Goal: Task Accomplishment & Management: Use online tool/utility

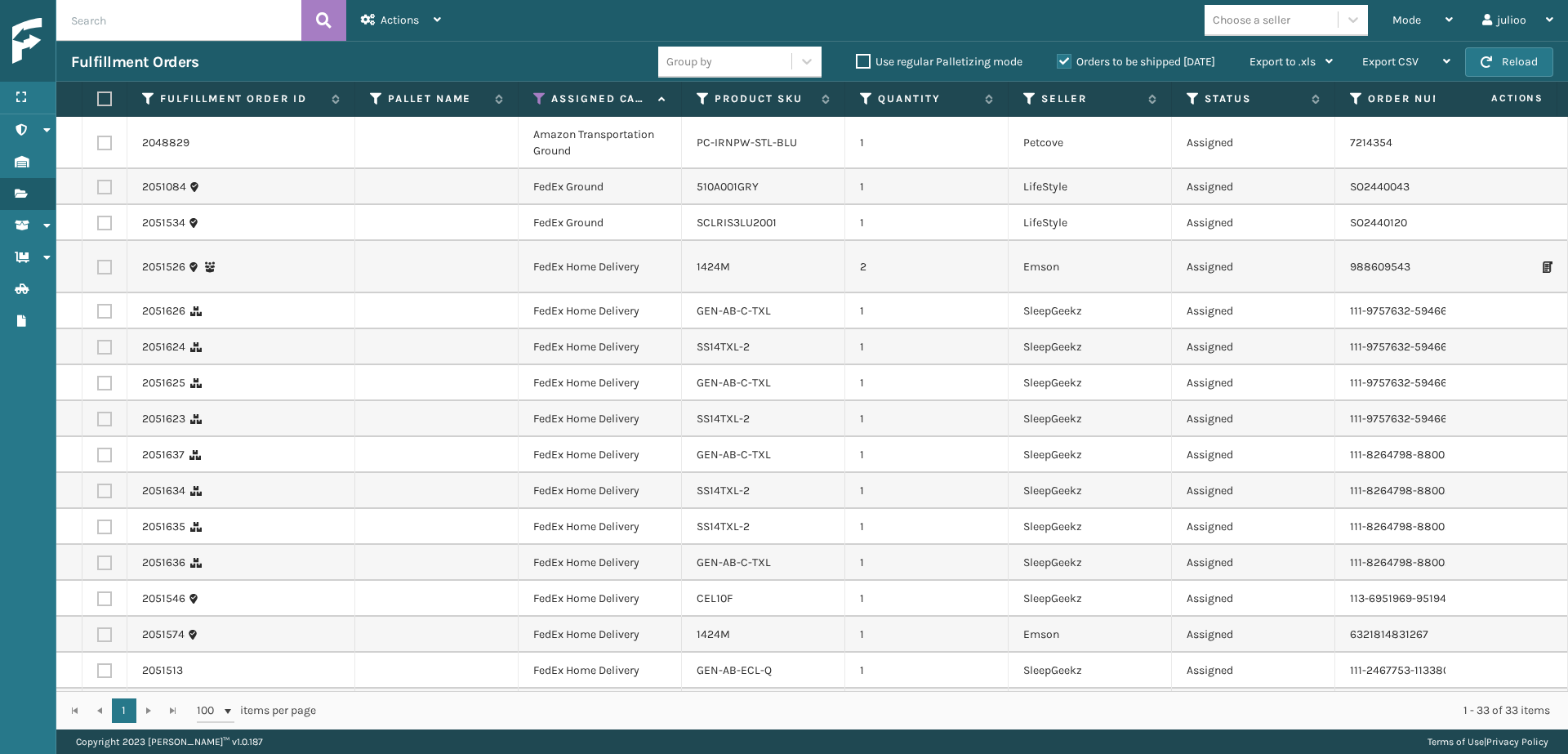
click at [1501, 61] on button "Reload" at bounding box center [1509, 62] width 88 height 29
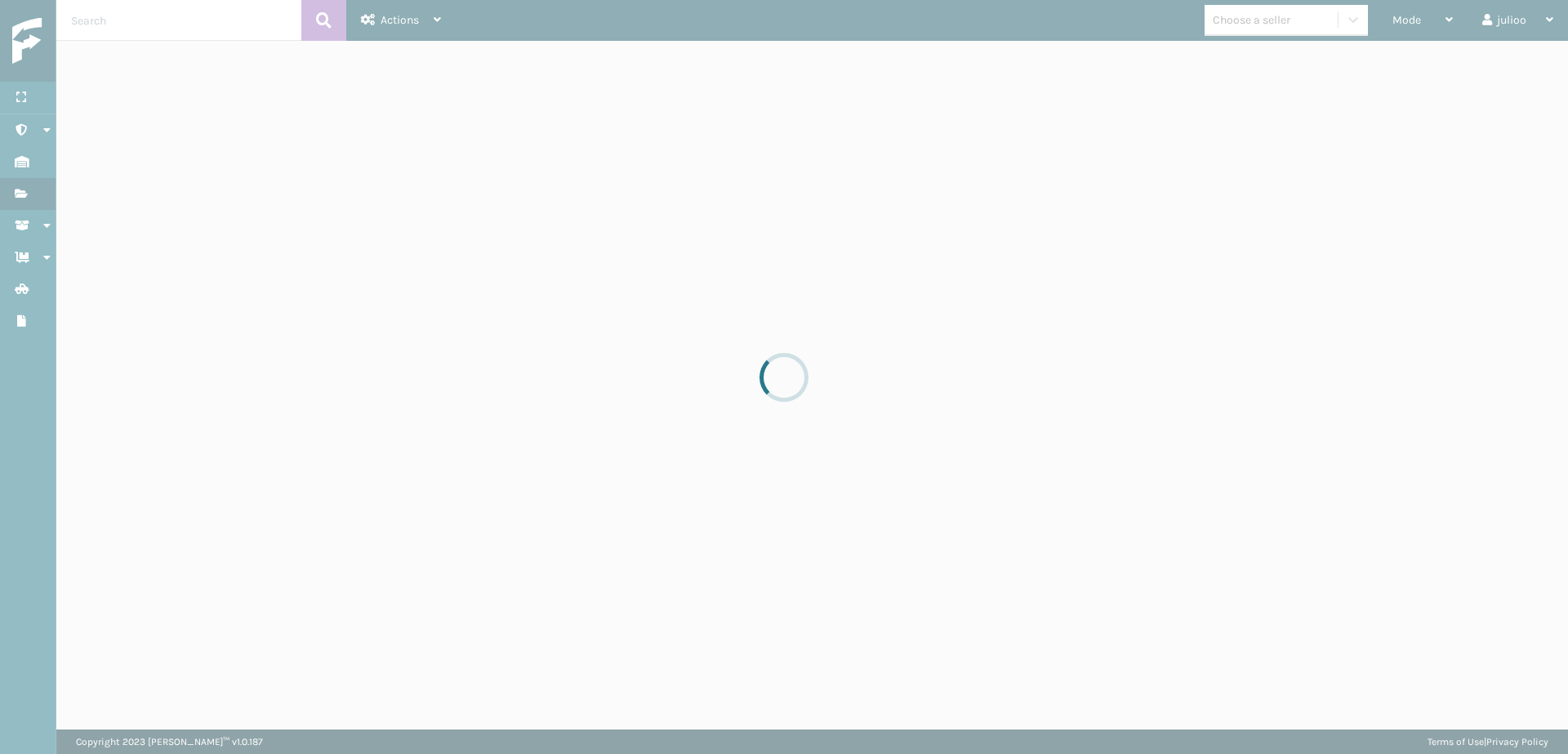
click at [1501, 61] on div at bounding box center [784, 377] width 1568 height 754
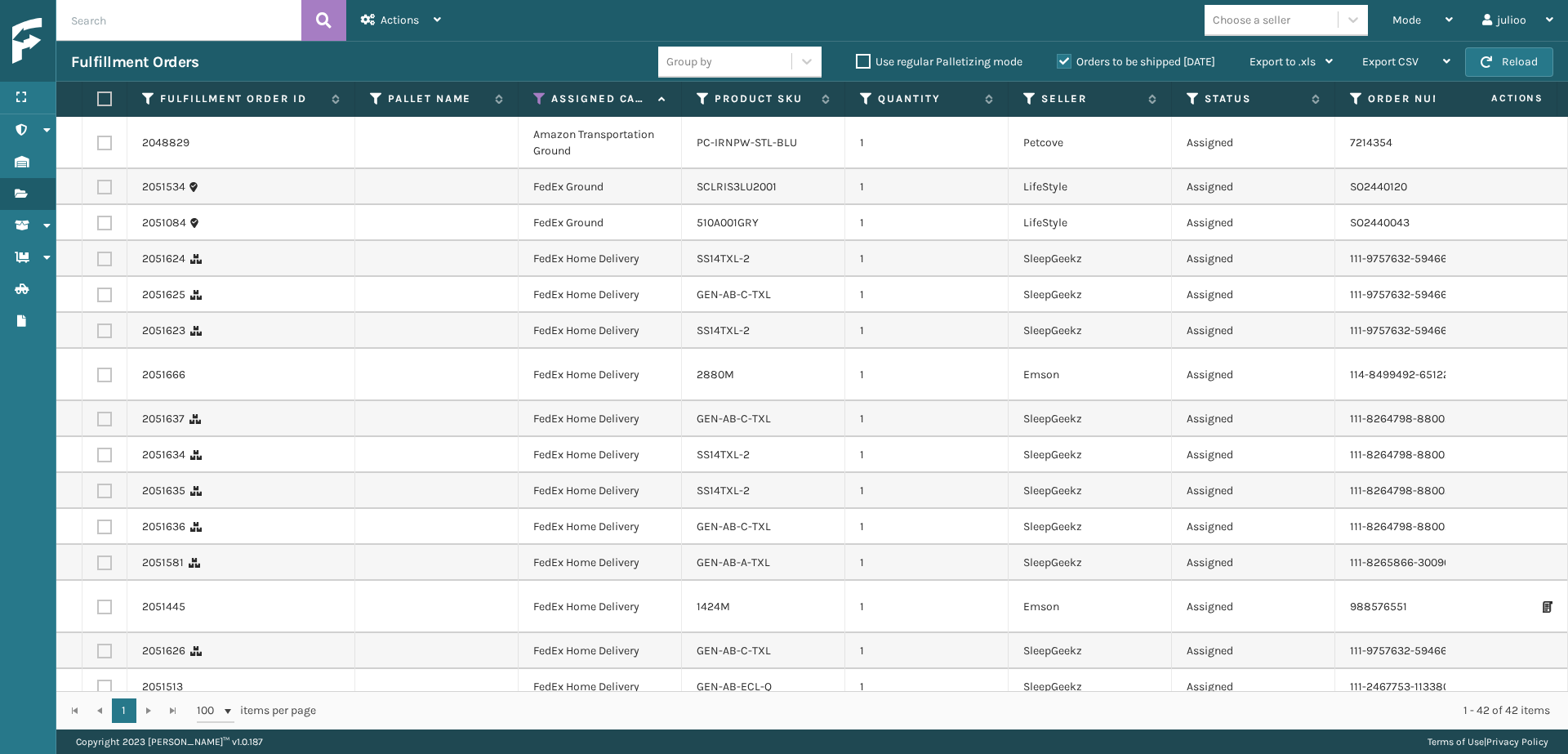
click at [103, 103] on label at bounding box center [102, 99] width 10 height 15
click at [98, 103] on input "checkbox" at bounding box center [97, 99] width 1 height 11
checkbox input "true"
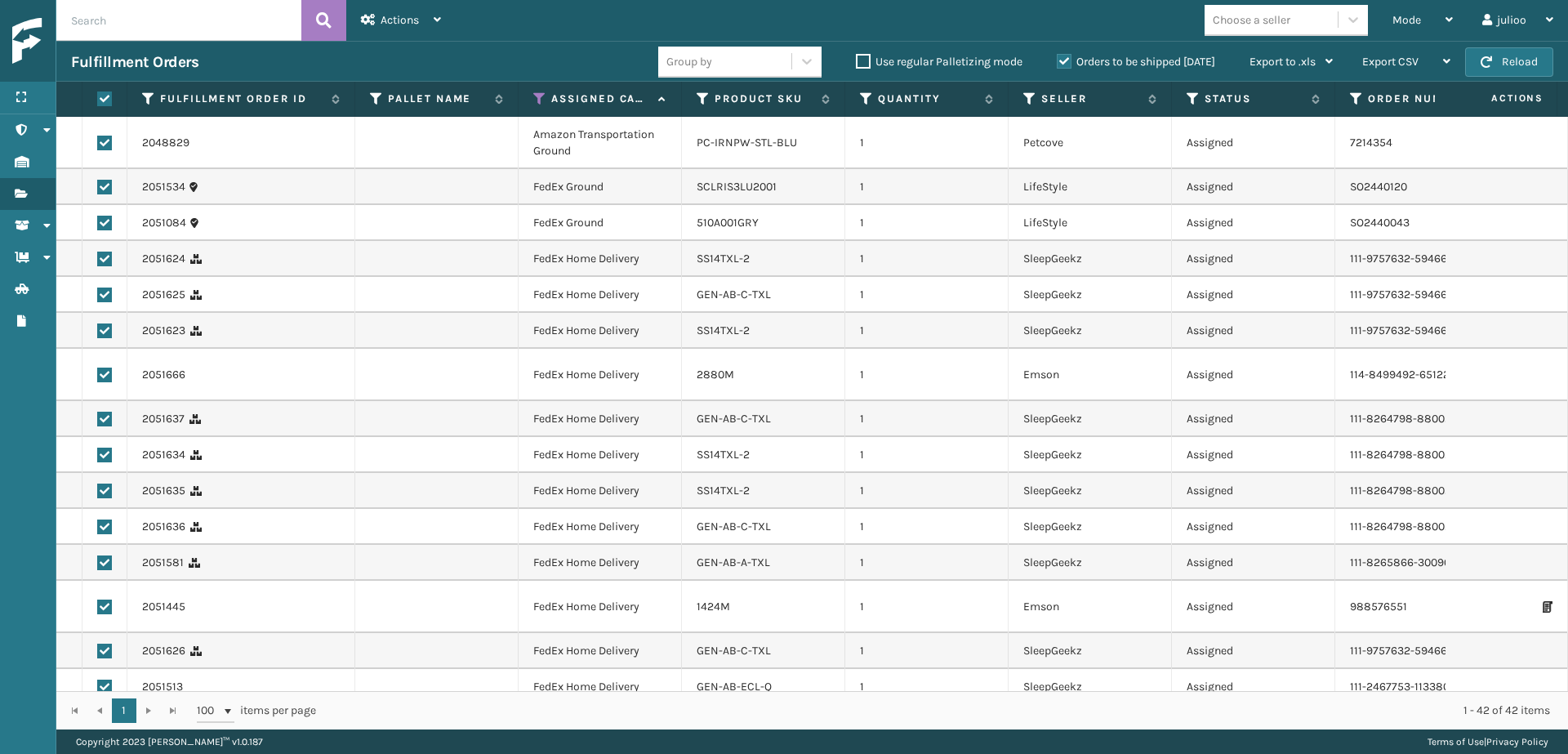
checkbox input "true"
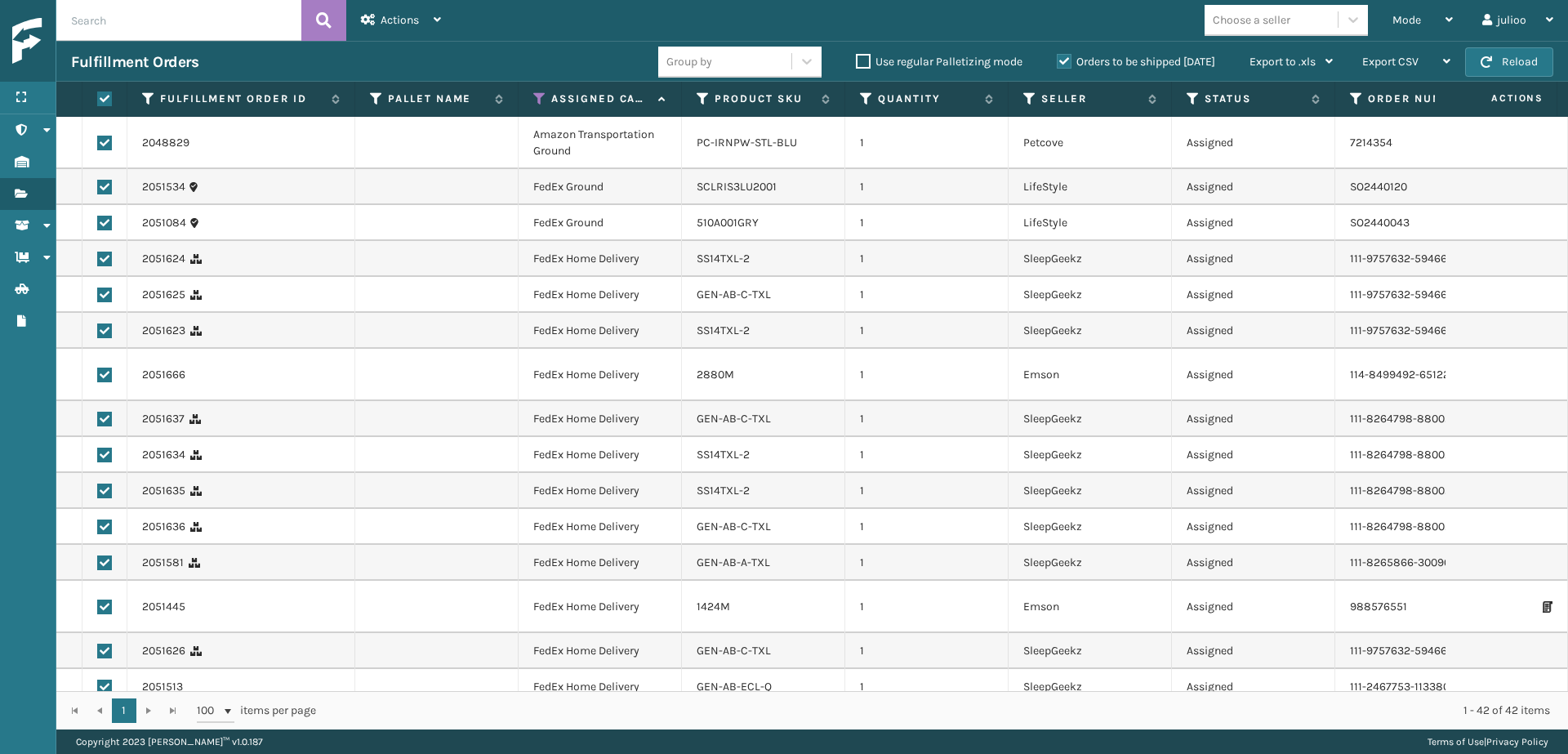
checkbox input "true"
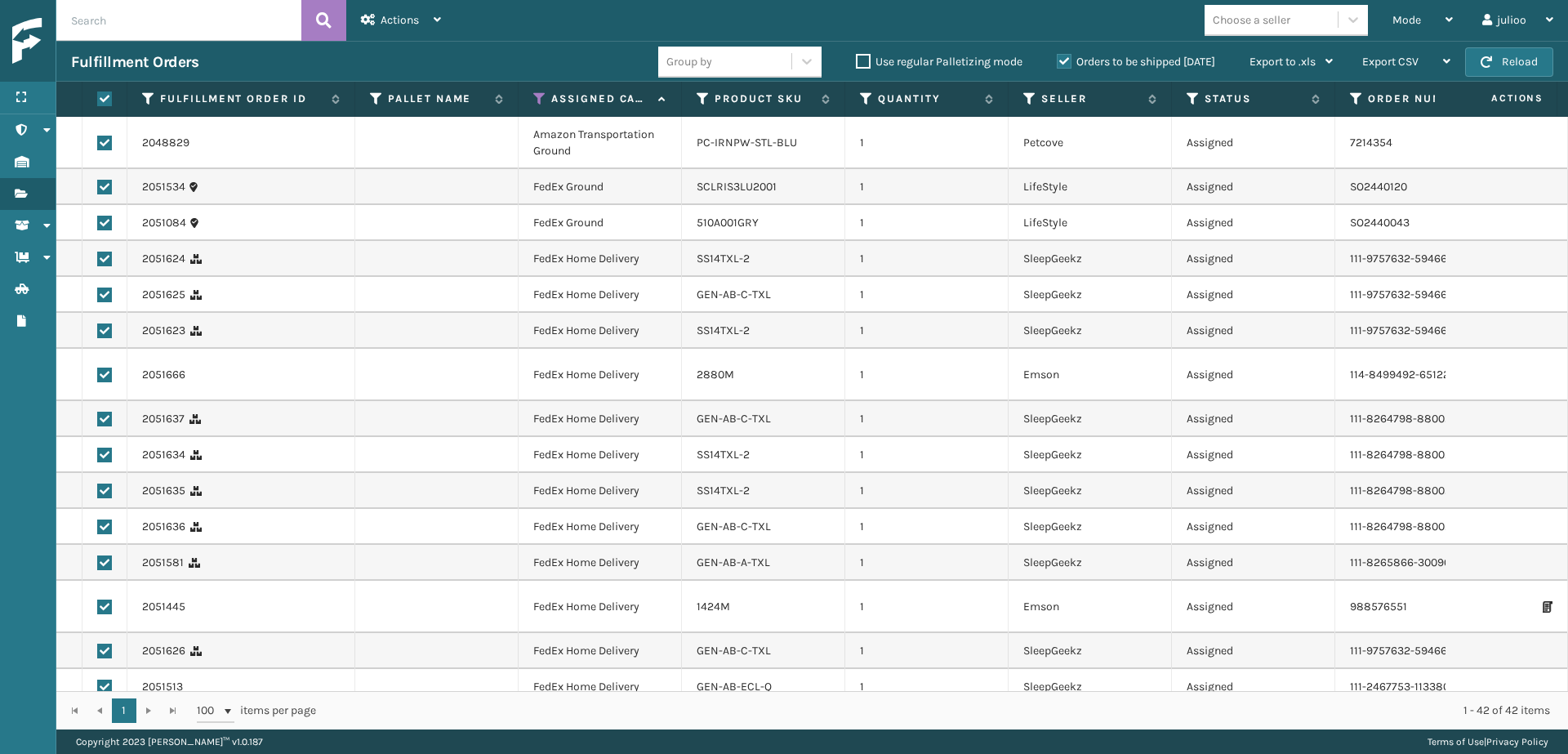
checkbox input "true"
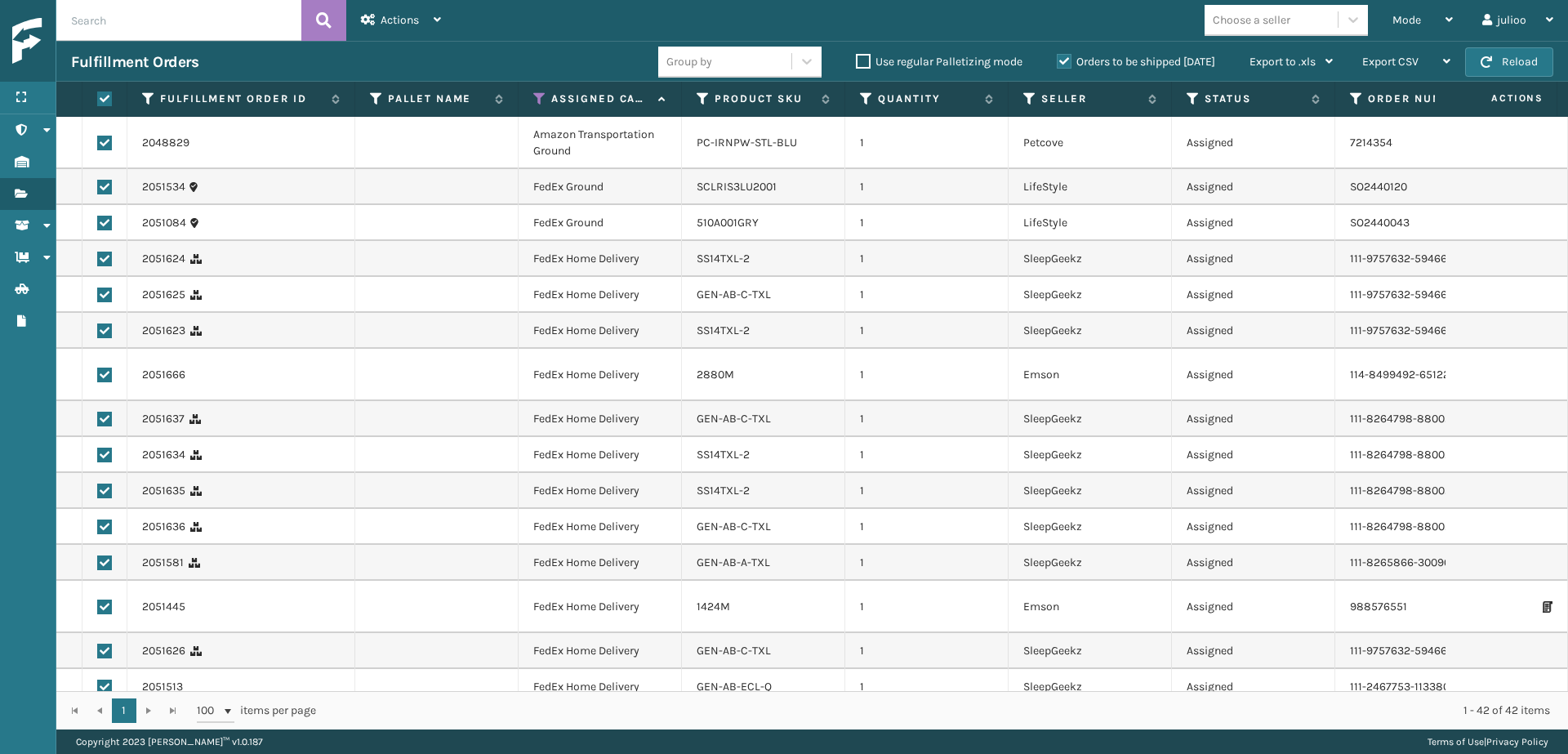
checkbox input "true"
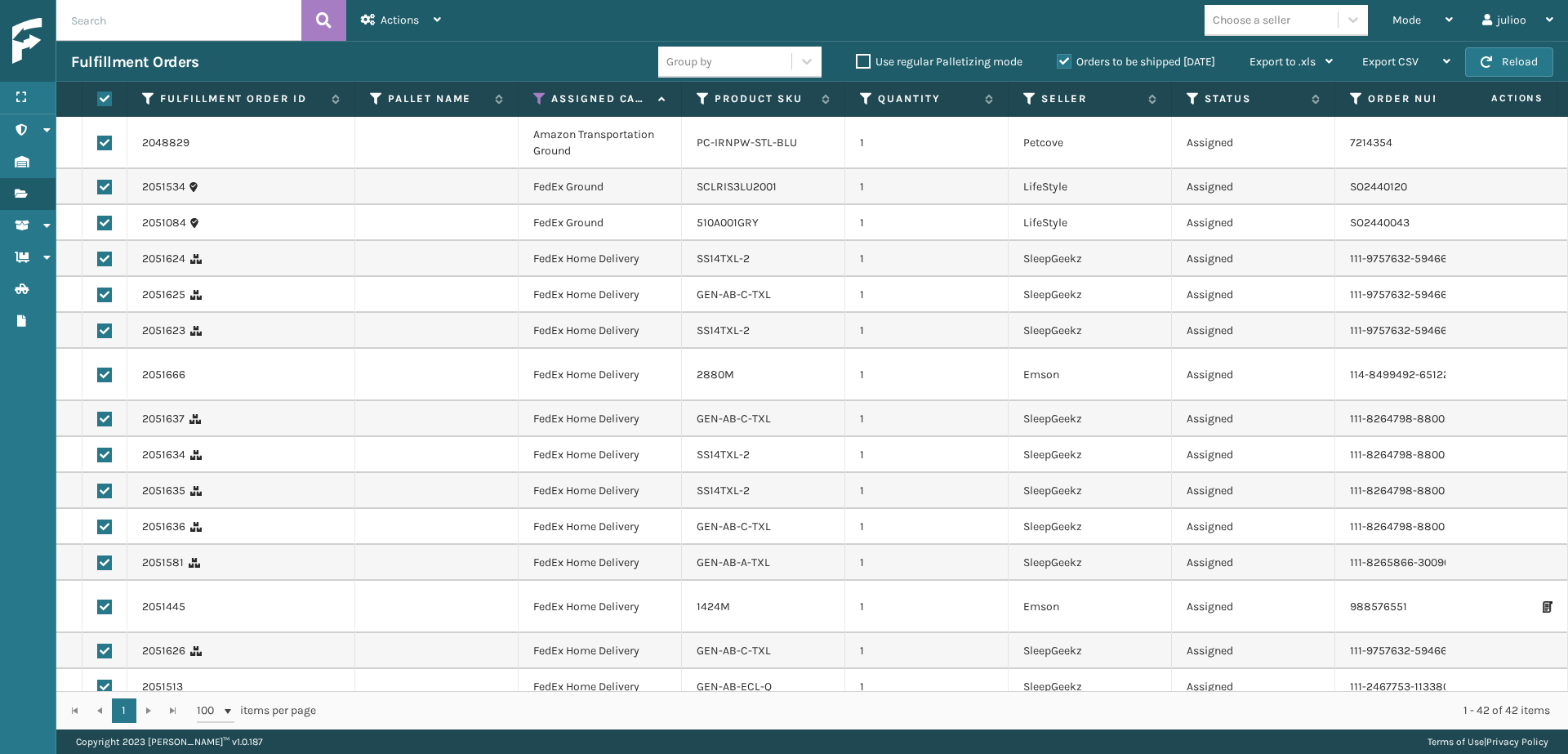
checkbox input "true"
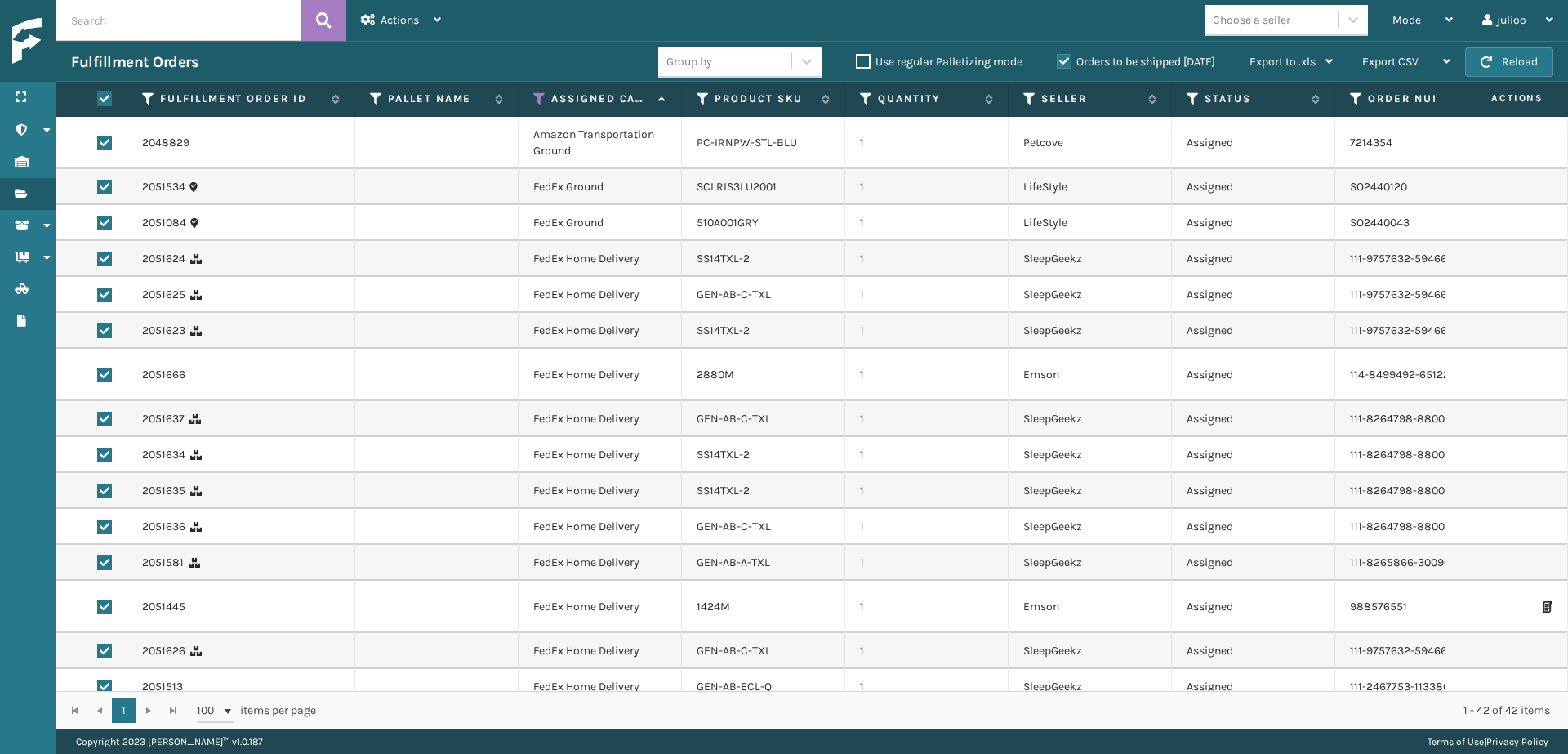
checkbox input "true"
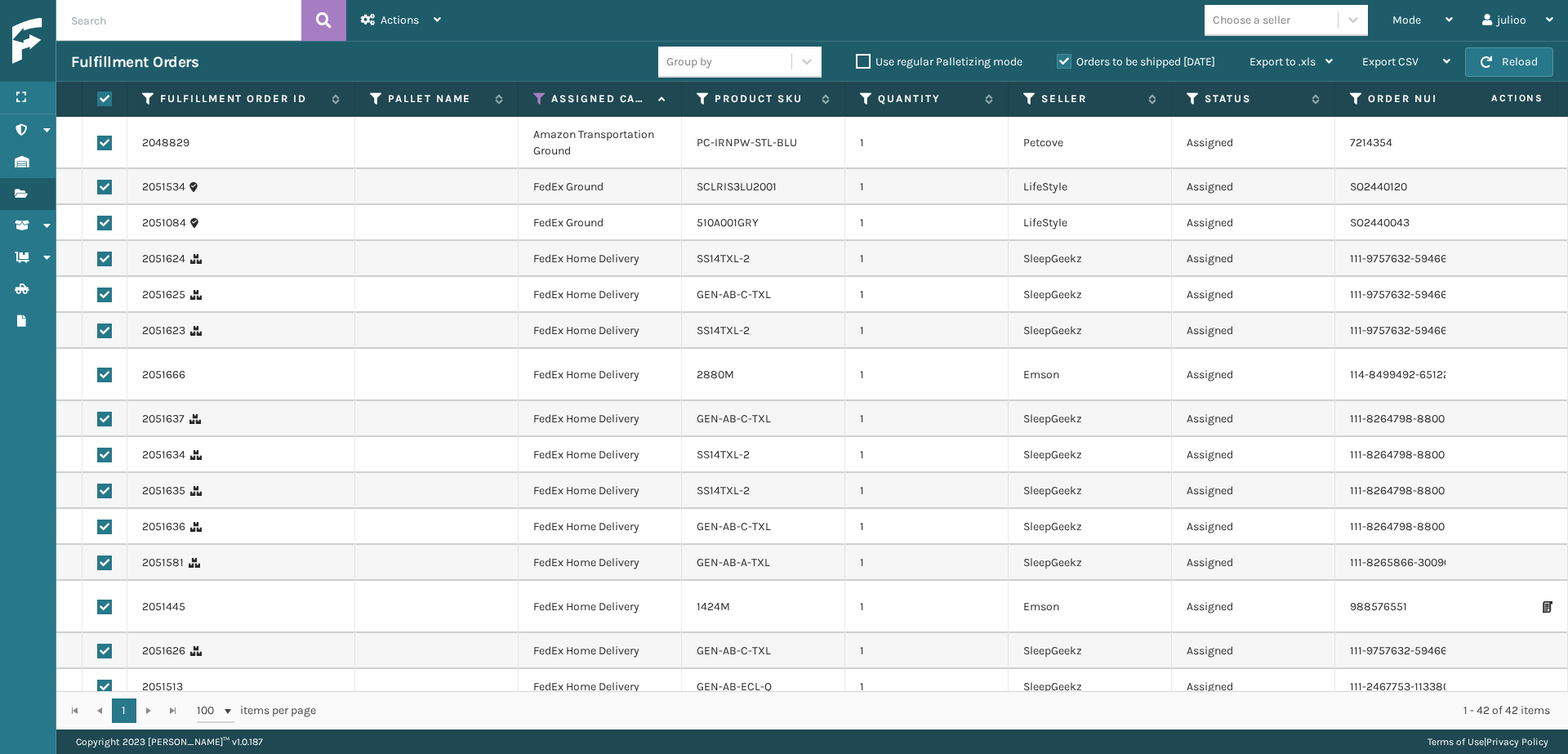
checkbox input "true"
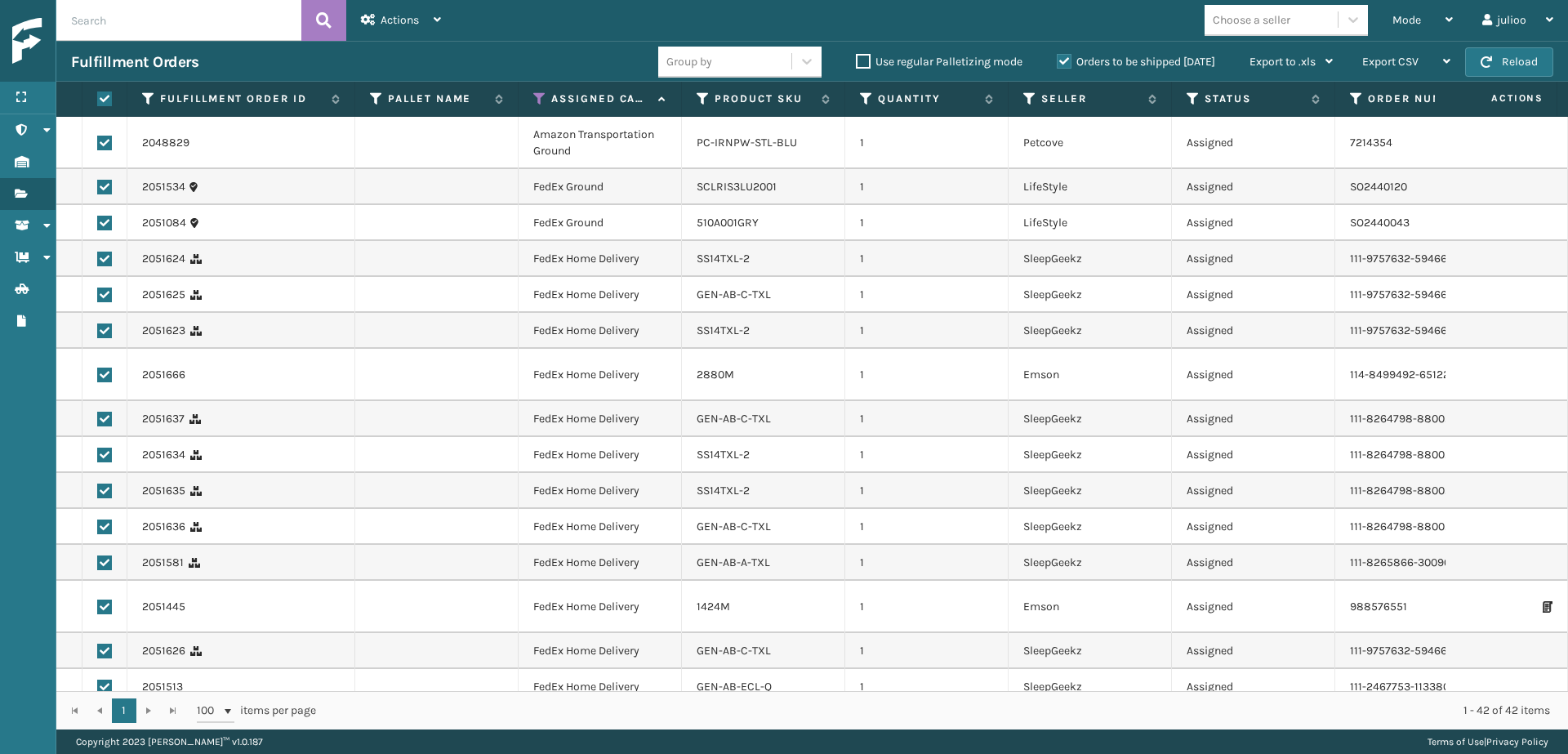
checkbox input "true"
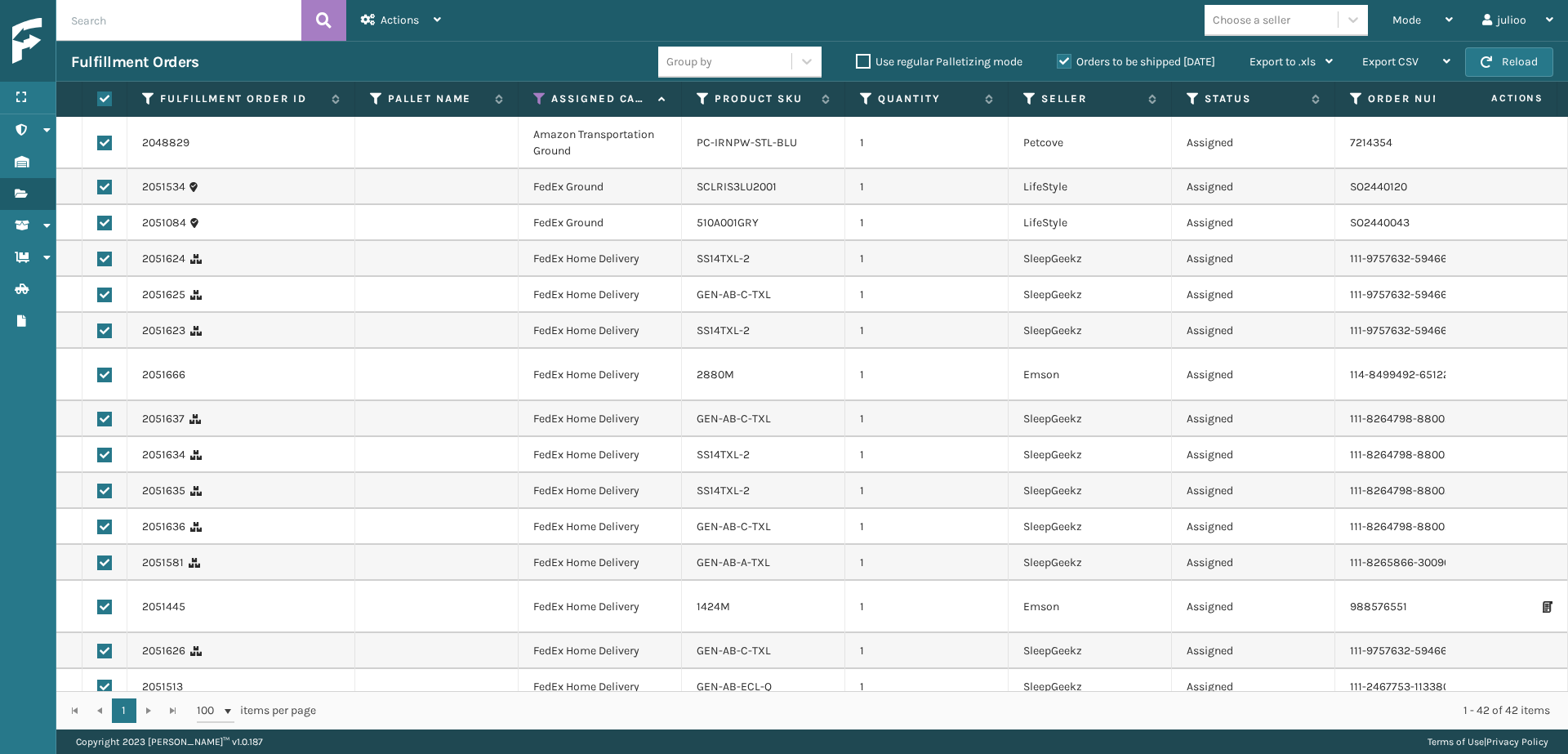
click at [101, 143] on label at bounding box center [105, 143] width 15 height 15
click at [98, 143] on input "checkbox" at bounding box center [97, 141] width 1 height 11
checkbox input "false"
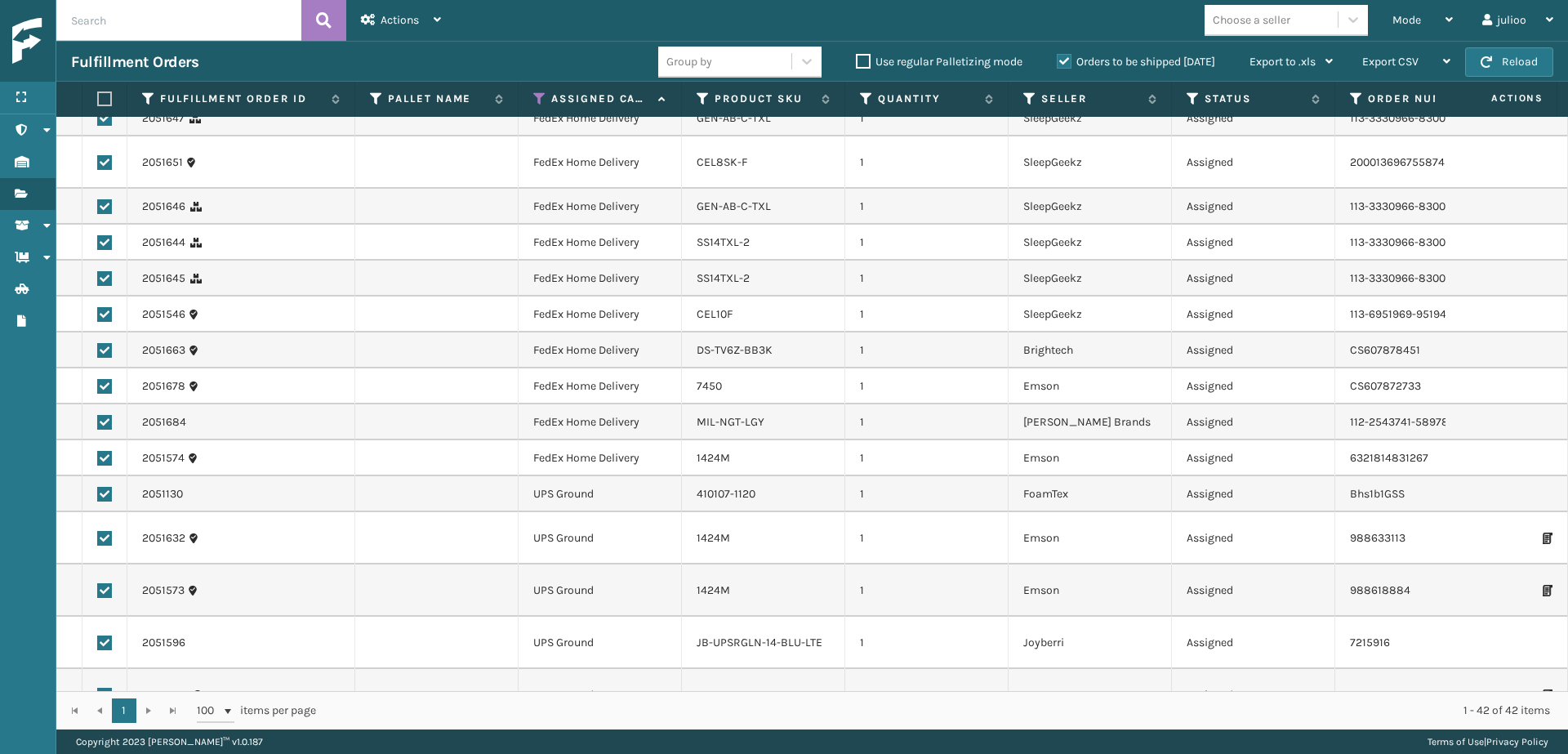
scroll to position [1159, 0]
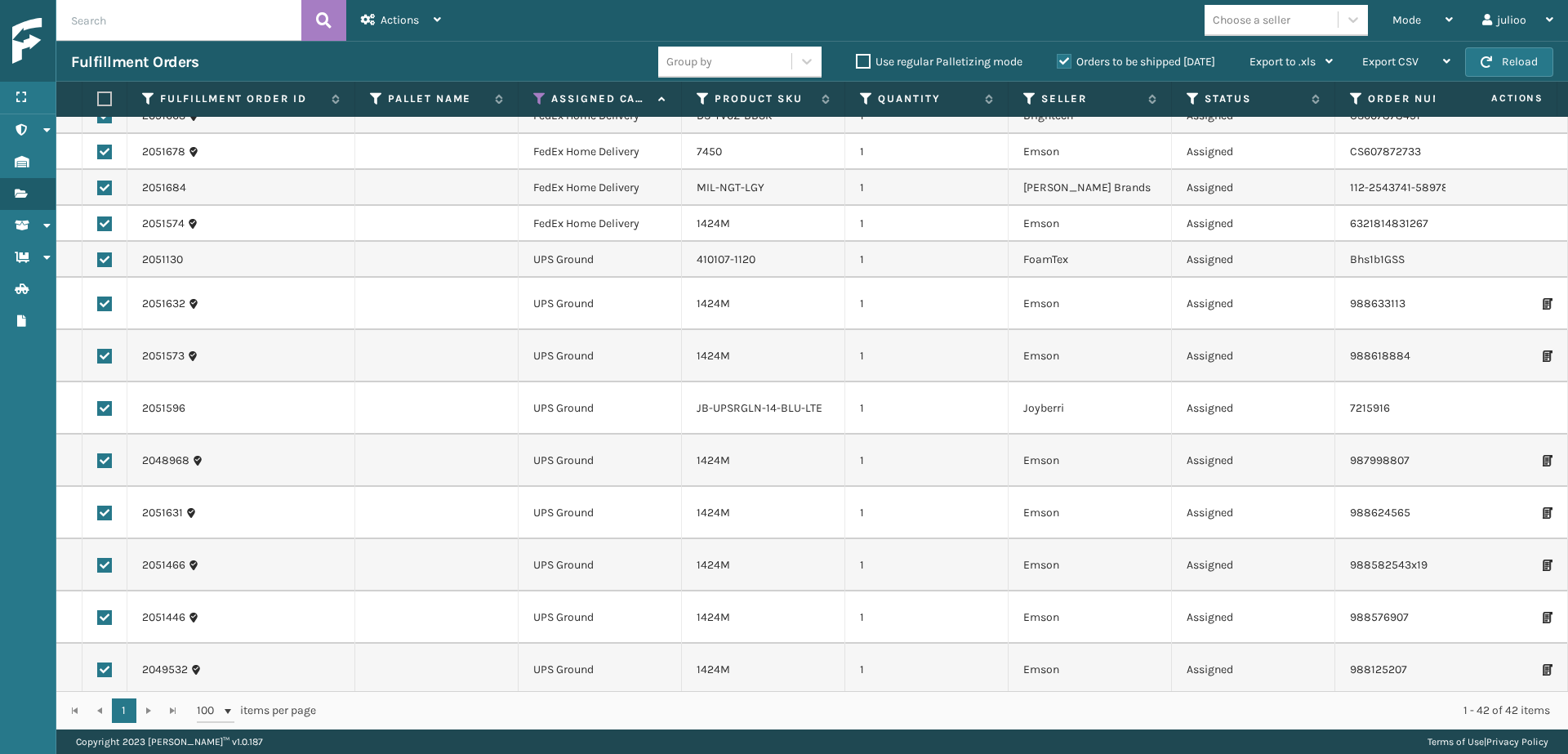
click at [952, 11] on div "Mode Regular Mode Picking Mode Labeling Mode Exit Scan Mode Choose a seller jul…" at bounding box center [1011, 20] width 1112 height 41
click at [1408, 21] on span "Mode" at bounding box center [1406, 20] width 29 height 14
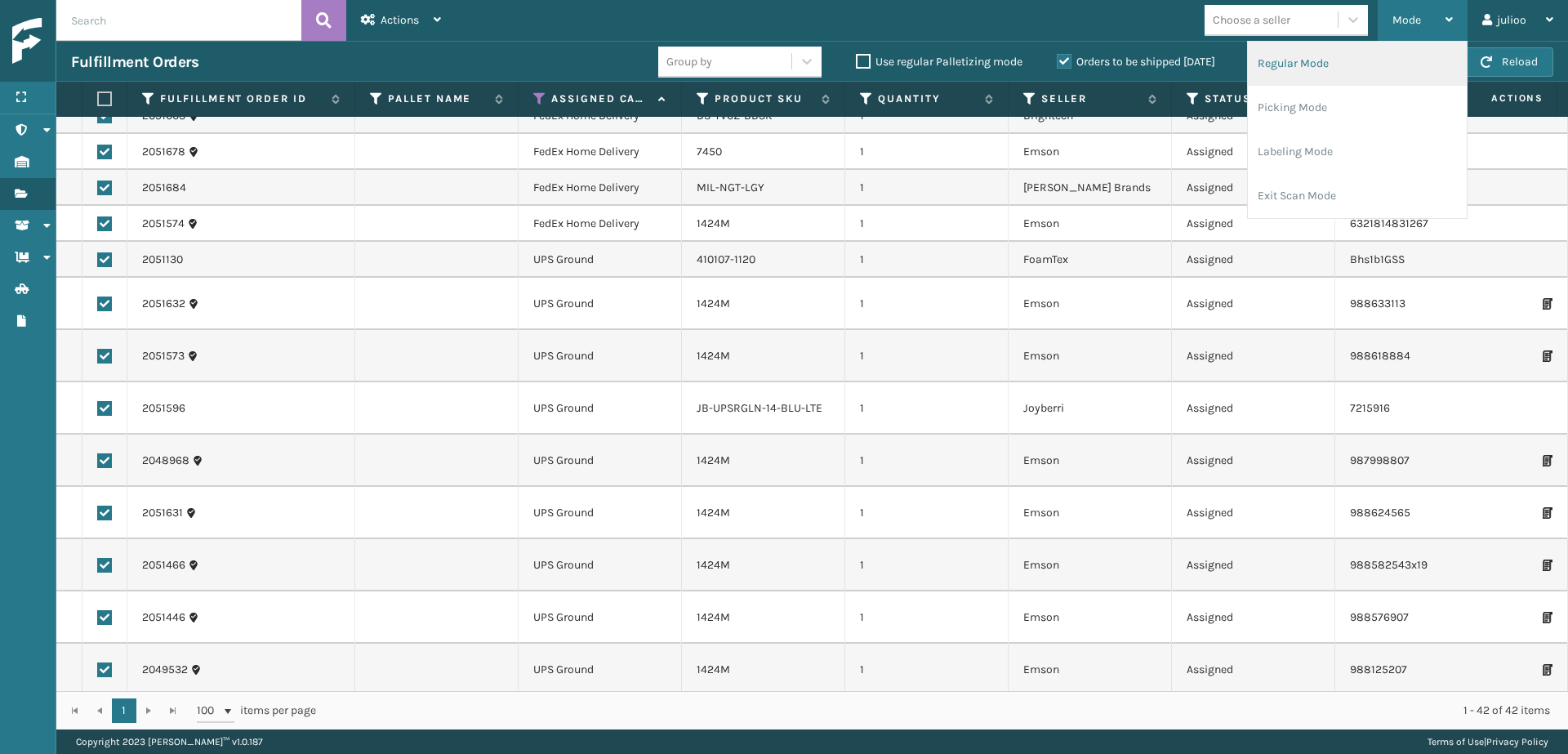
click at [1309, 56] on li "Regular Mode" at bounding box center [1357, 64] width 219 height 44
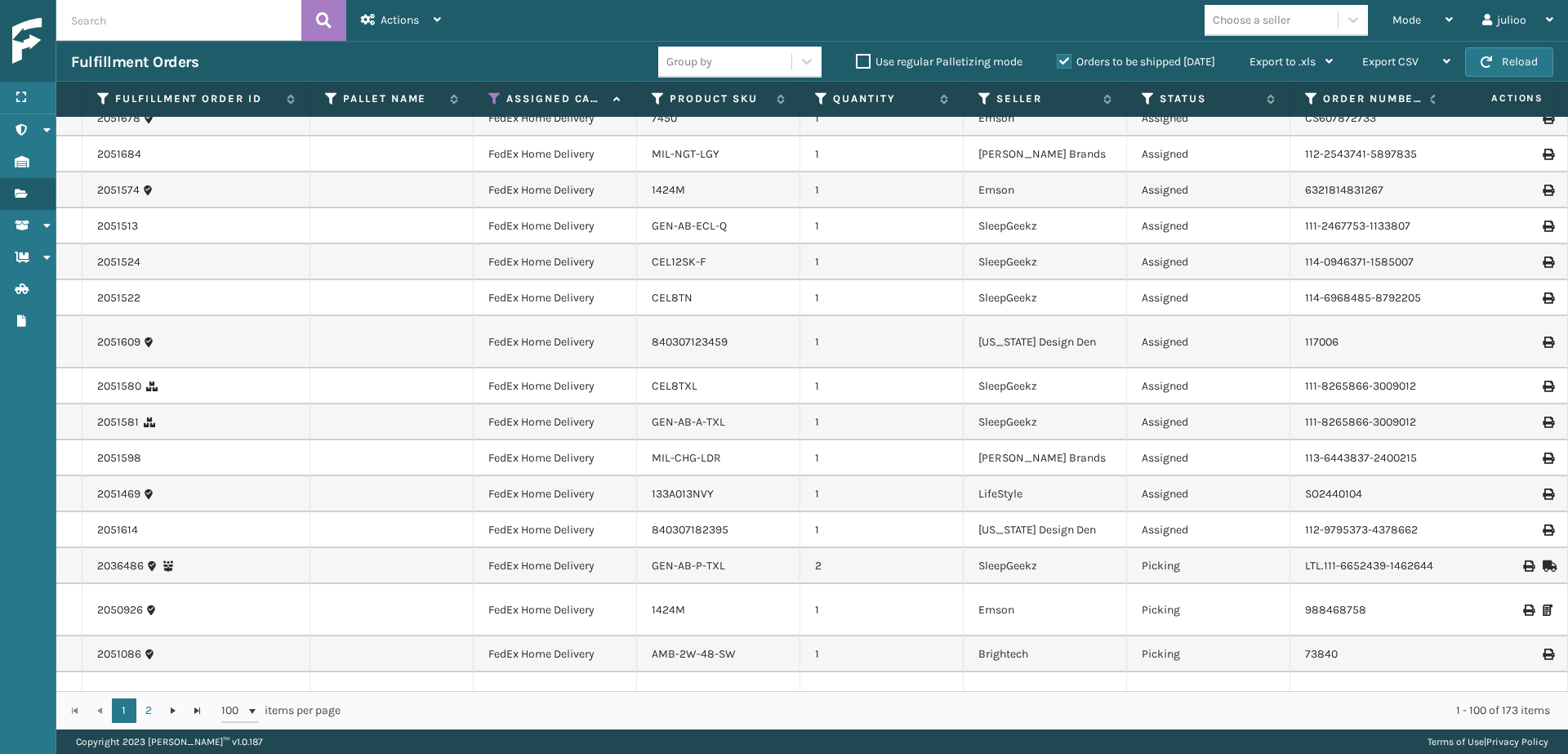
scroll to position [0, 0]
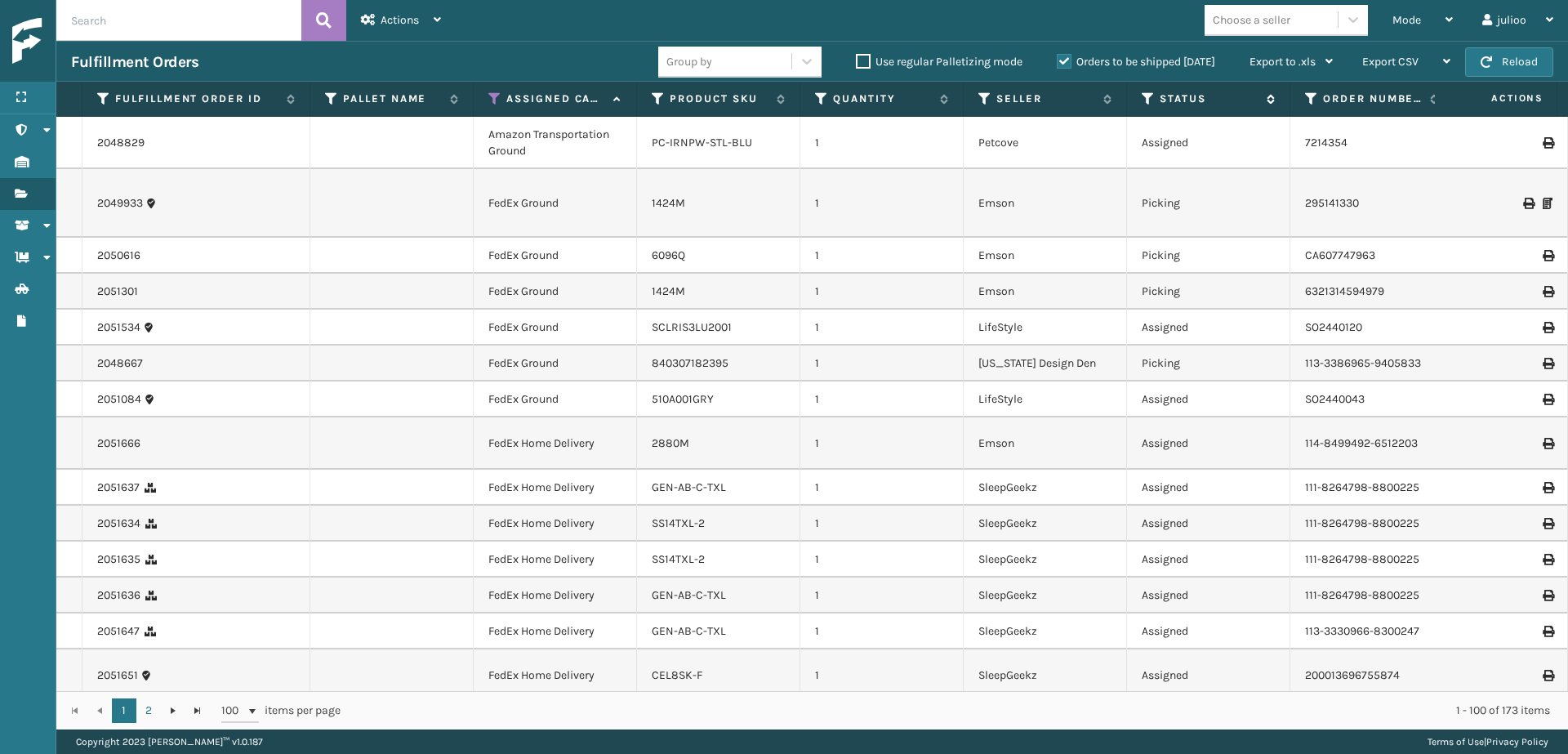
click at [1143, 99] on icon at bounding box center [1148, 99] width 13 height 15
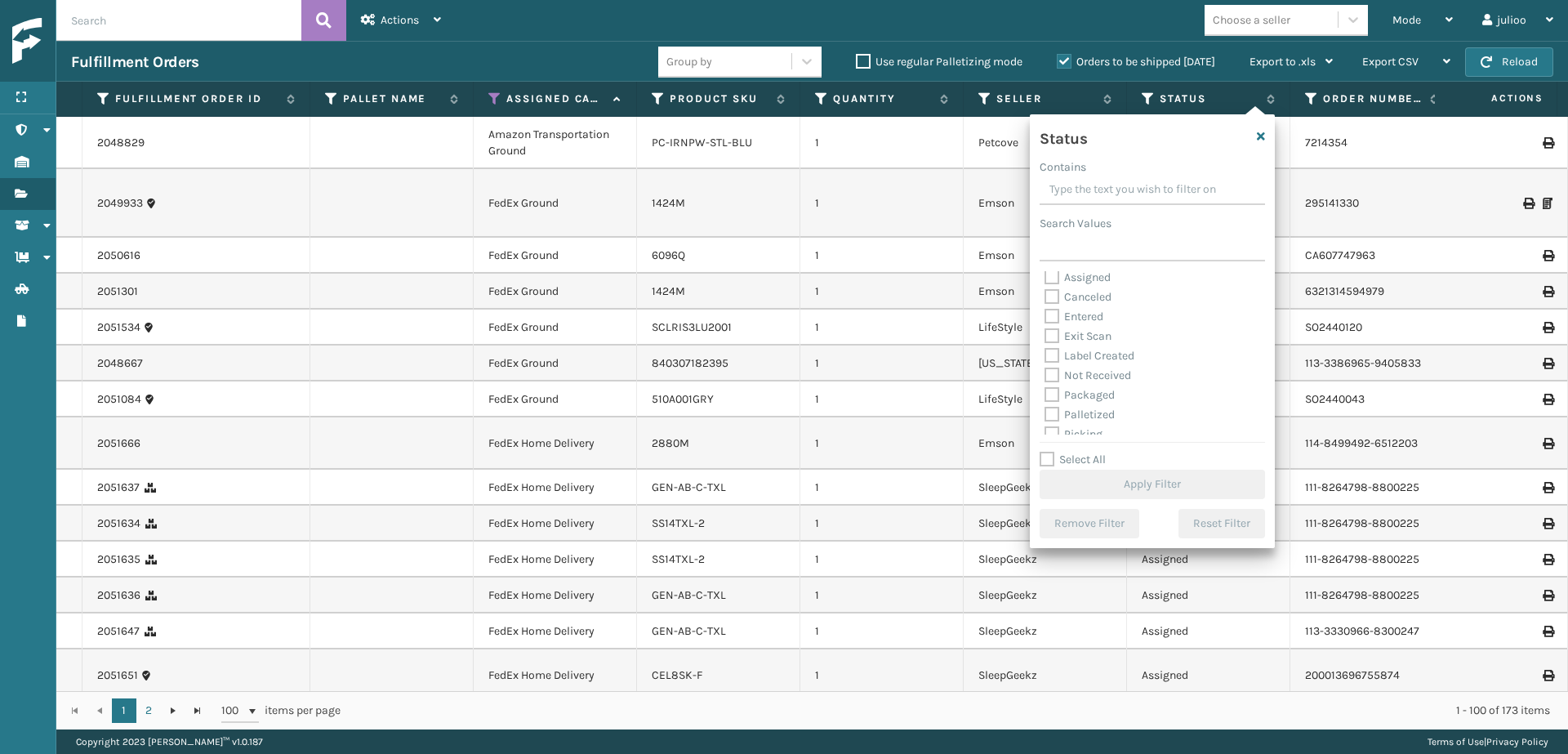
scroll to position [7, 0]
click at [1053, 427] on label "Picking" at bounding box center [1073, 430] width 58 height 14
click at [1045, 427] on input "Picking" at bounding box center [1044, 426] width 1 height 11
checkbox input "true"
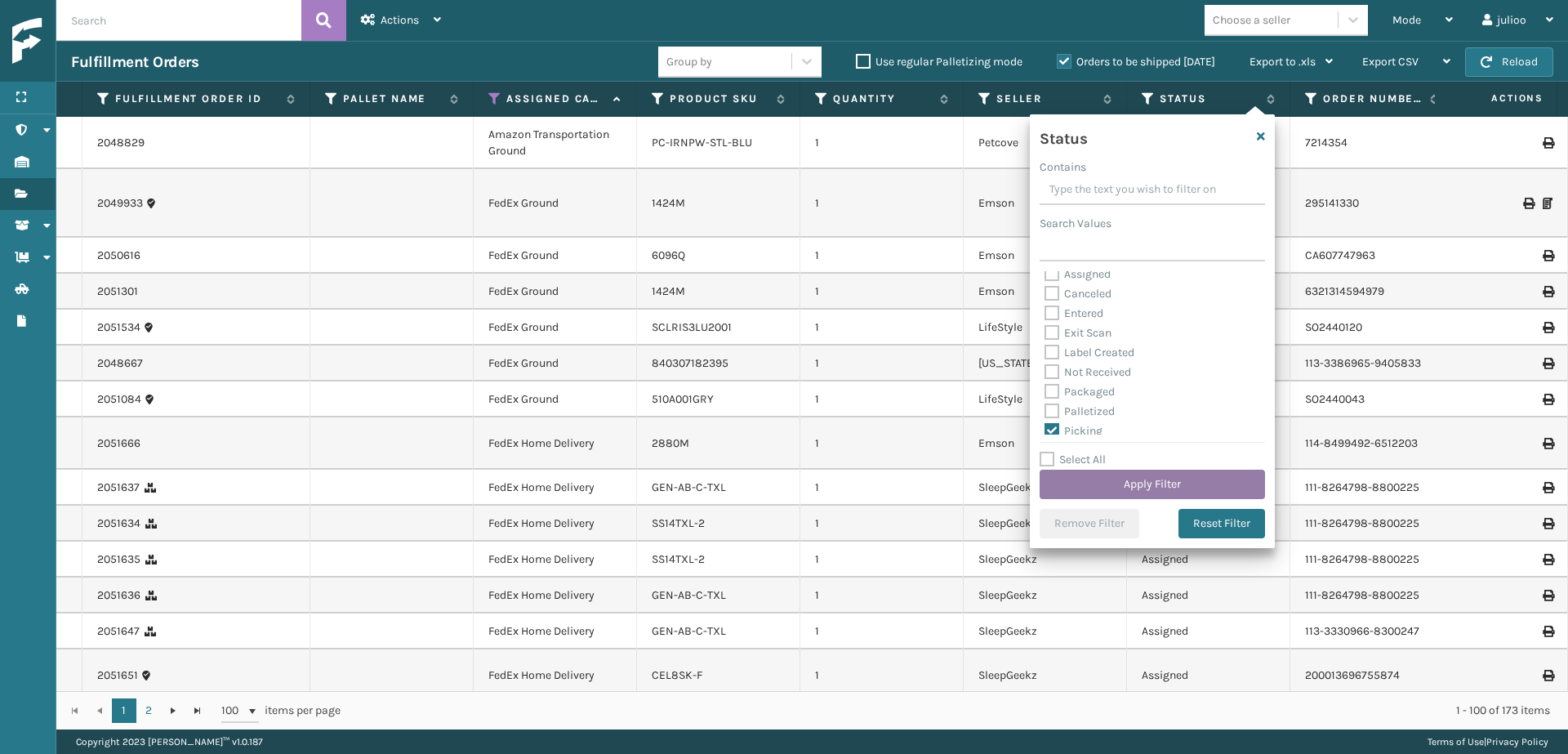
click at [1089, 482] on button "Apply Filter" at bounding box center [1152, 484] width 226 height 29
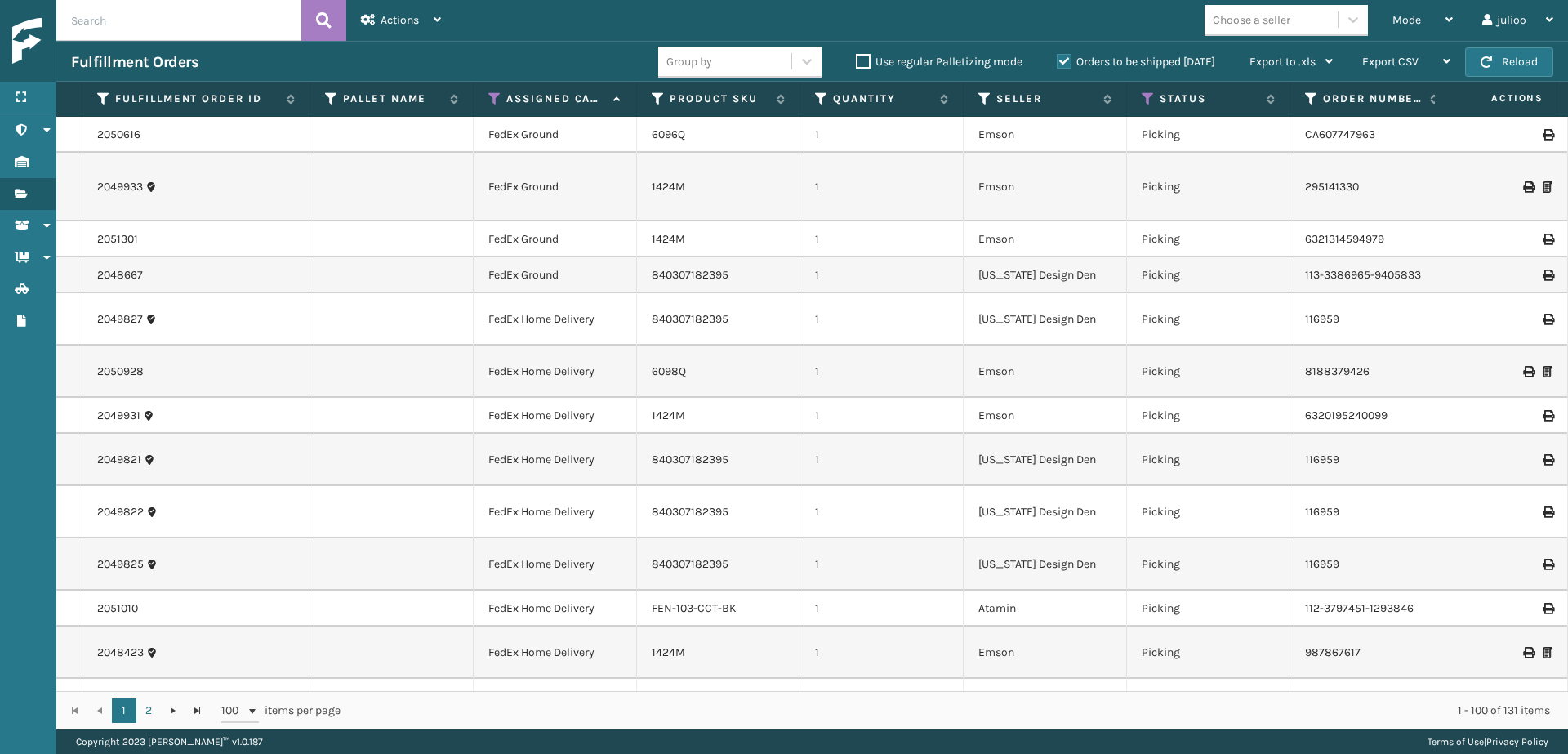
click at [1062, 62] on label "Orders to be shipped [DATE]" at bounding box center [1136, 61] width 159 height 14
click at [1057, 62] on input "Orders to be shipped [DATE]" at bounding box center [1056, 57] width 1 height 11
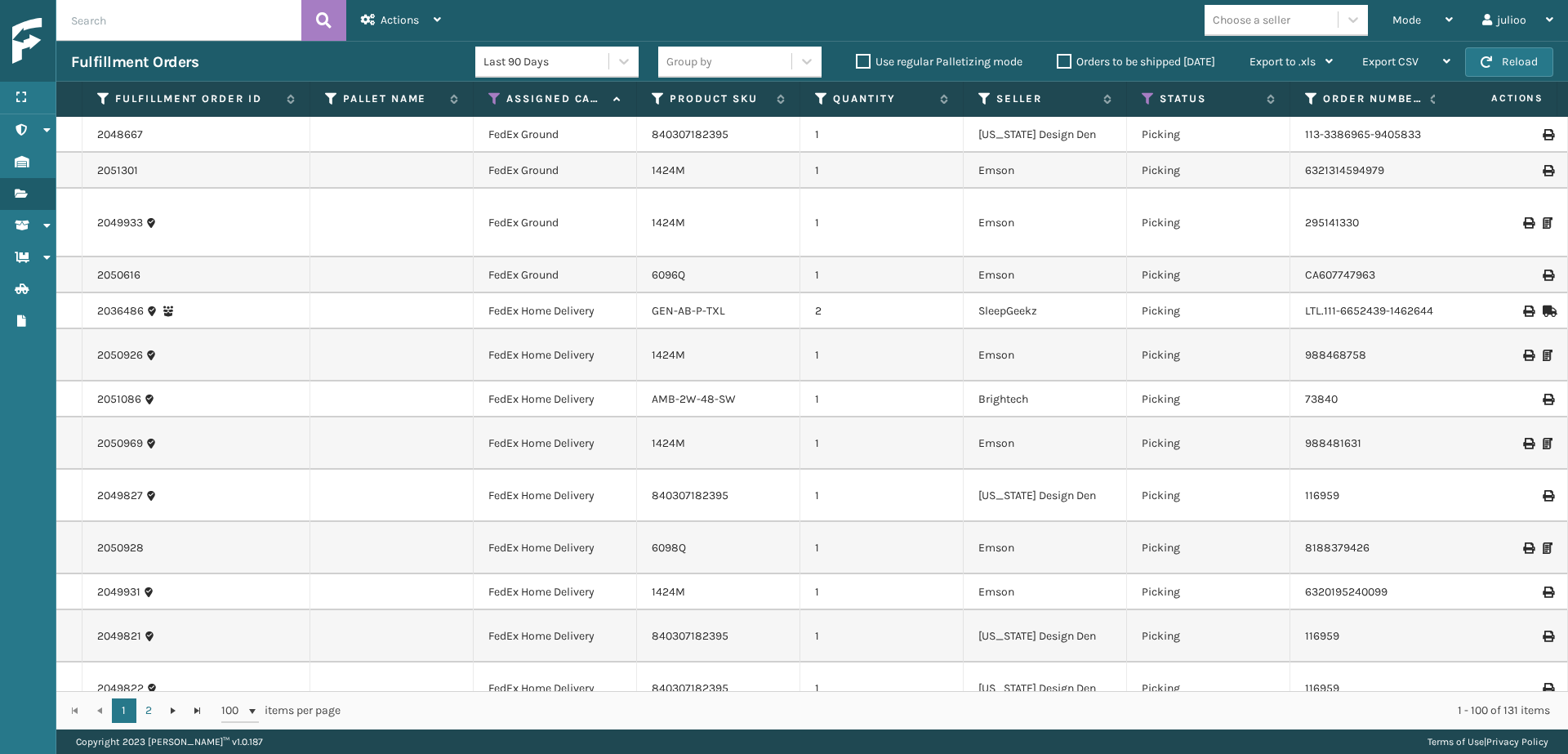
click at [1063, 60] on label "Orders to be shipped [DATE]" at bounding box center [1136, 61] width 159 height 14
click at [1057, 60] on input "Orders to be shipped [DATE]" at bounding box center [1056, 57] width 1 height 11
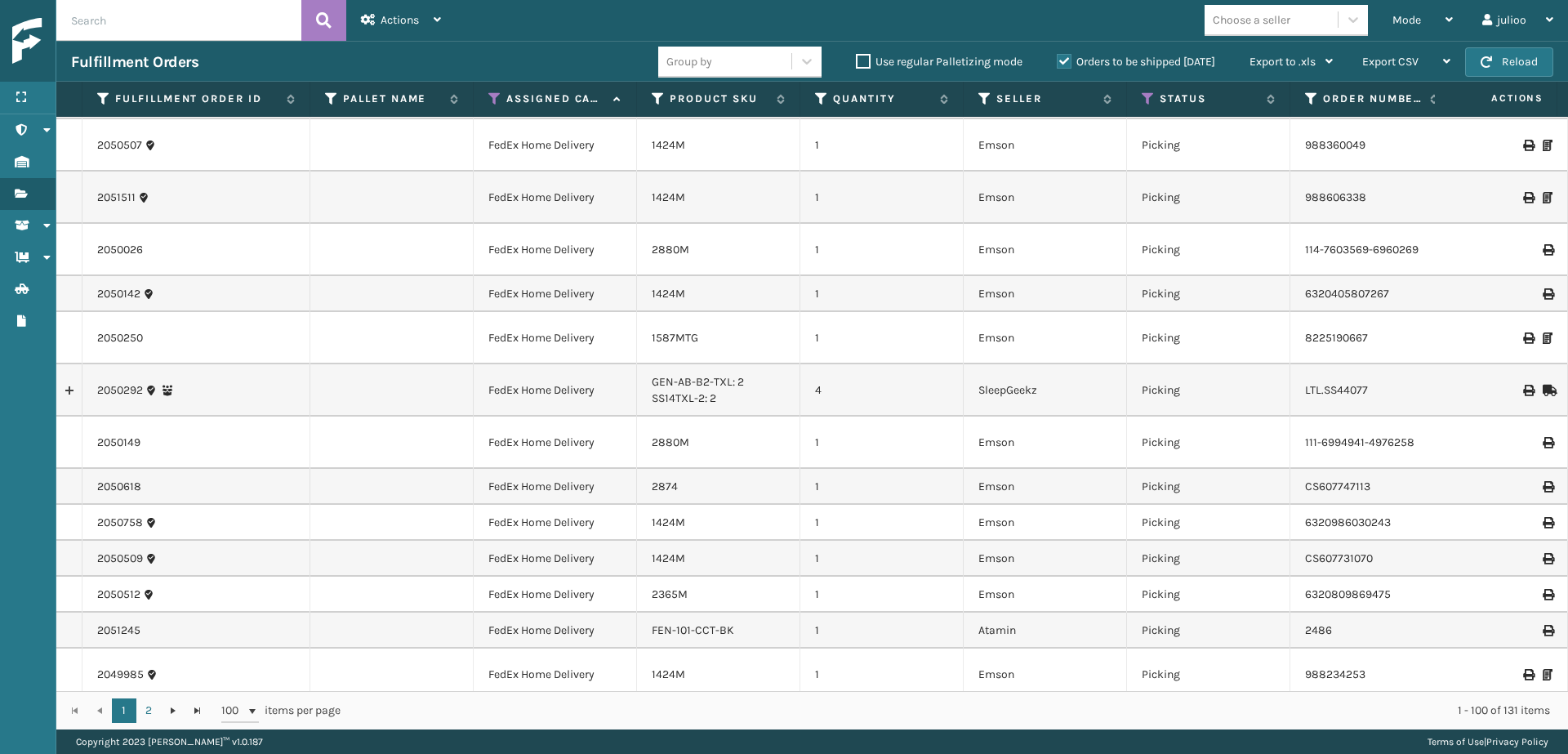
scroll to position [0, 0]
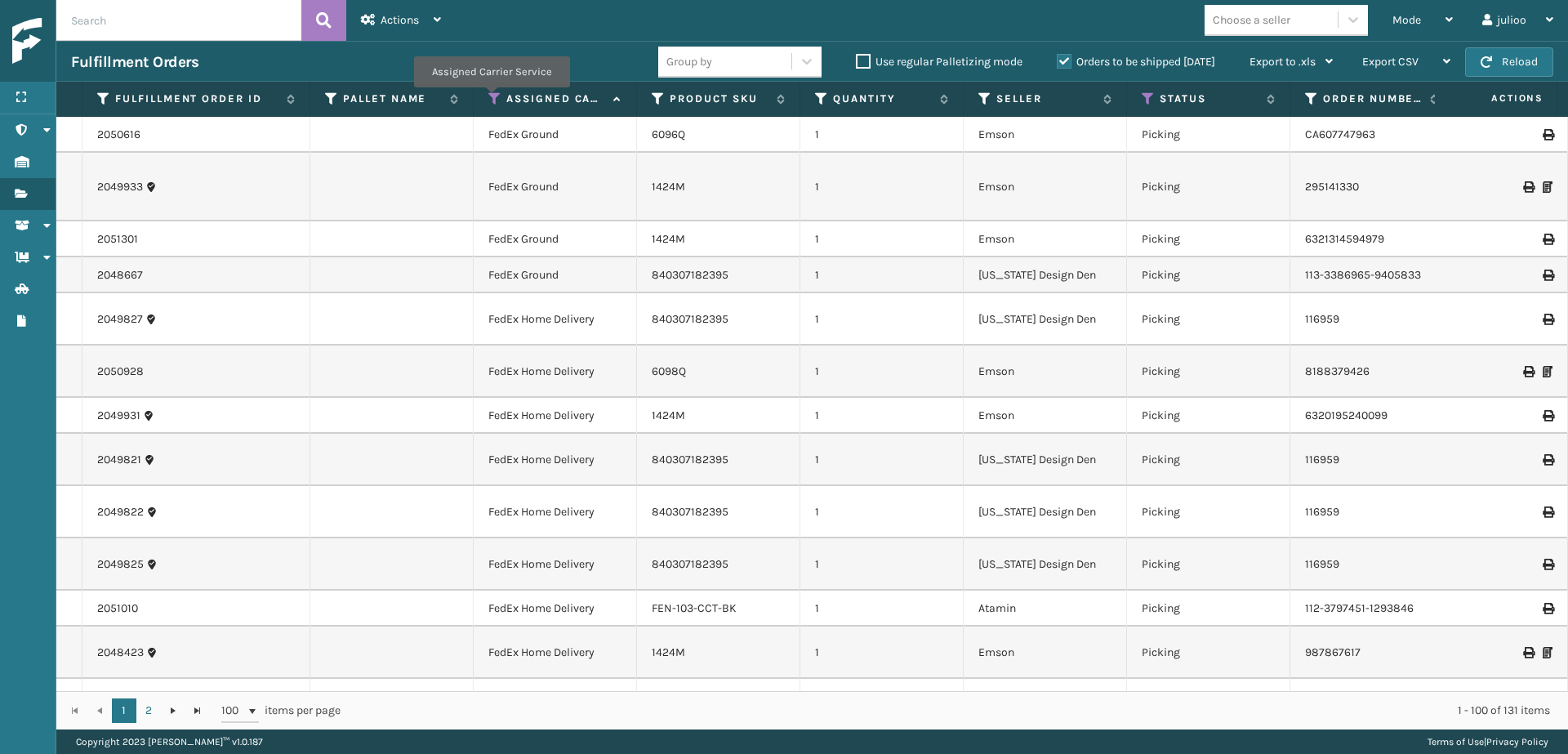
click at [491, 99] on icon at bounding box center [495, 99] width 13 height 15
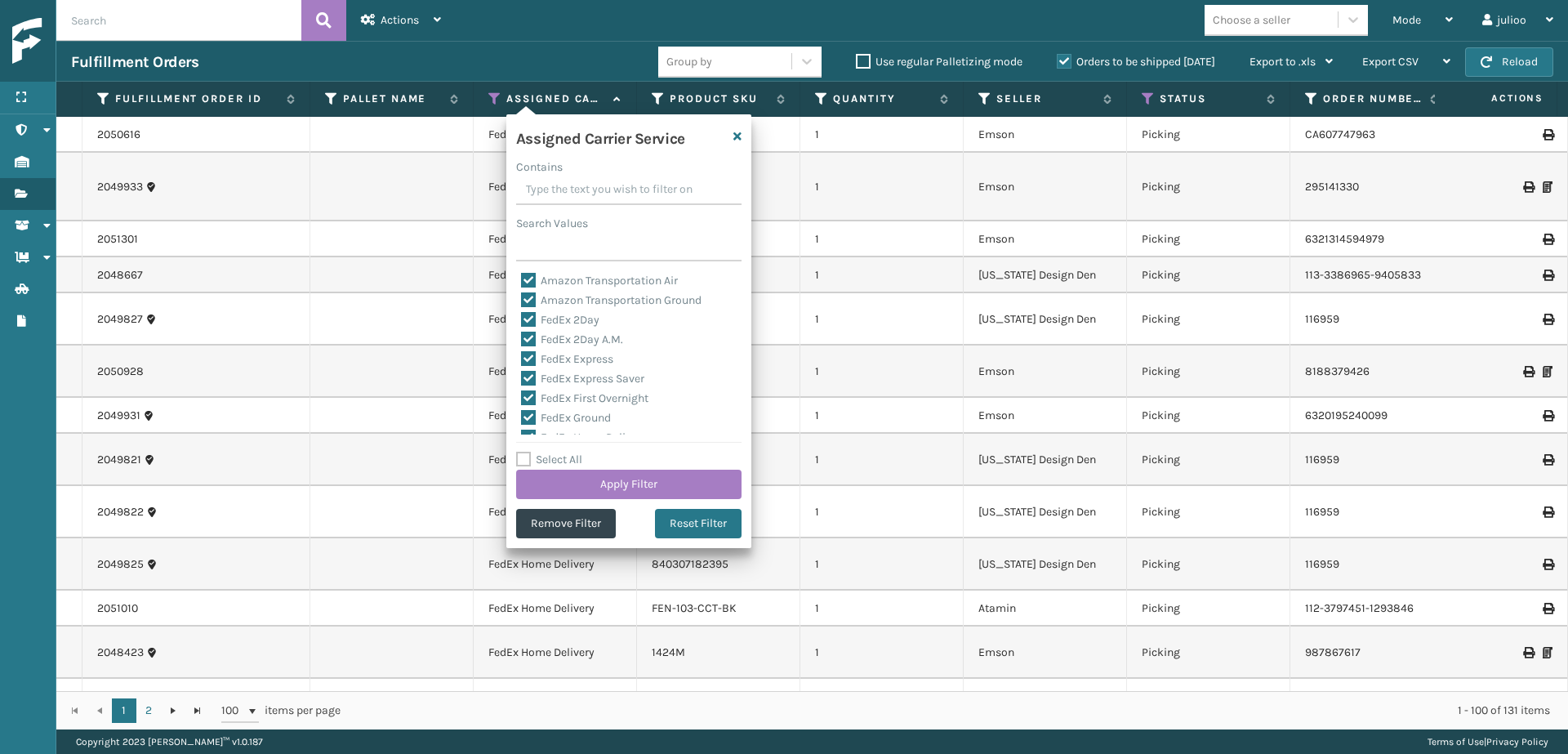
click at [526, 459] on label "Select All" at bounding box center [549, 459] width 66 height 14
click at [526, 451] on input "Select All" at bounding box center [638, 451] width 245 height 2
checkbox input "true"
click at [526, 459] on label "Select All" at bounding box center [549, 459] width 66 height 14
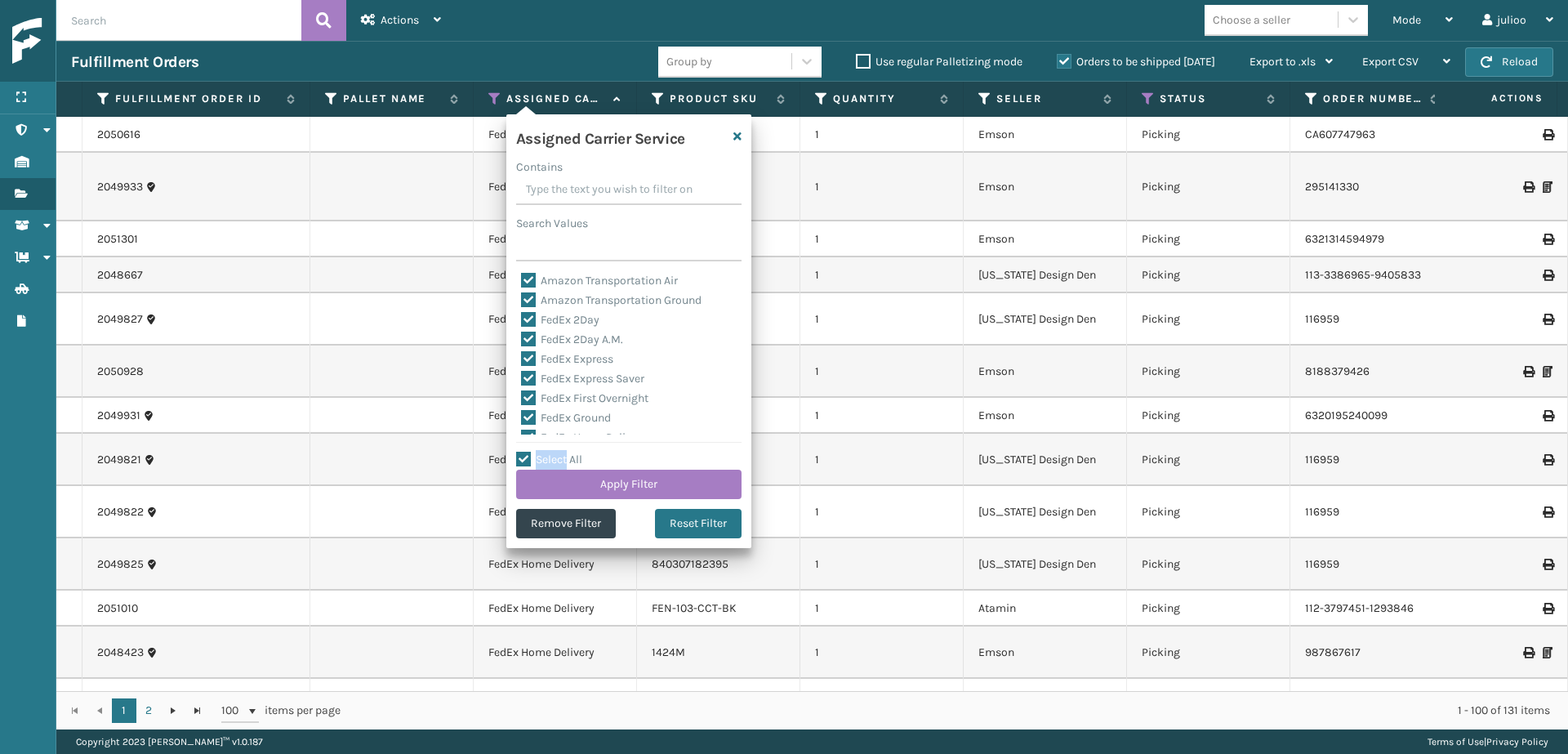
click at [526, 451] on input "Select All" at bounding box center [638, 451] width 245 height 2
checkbox input "false"
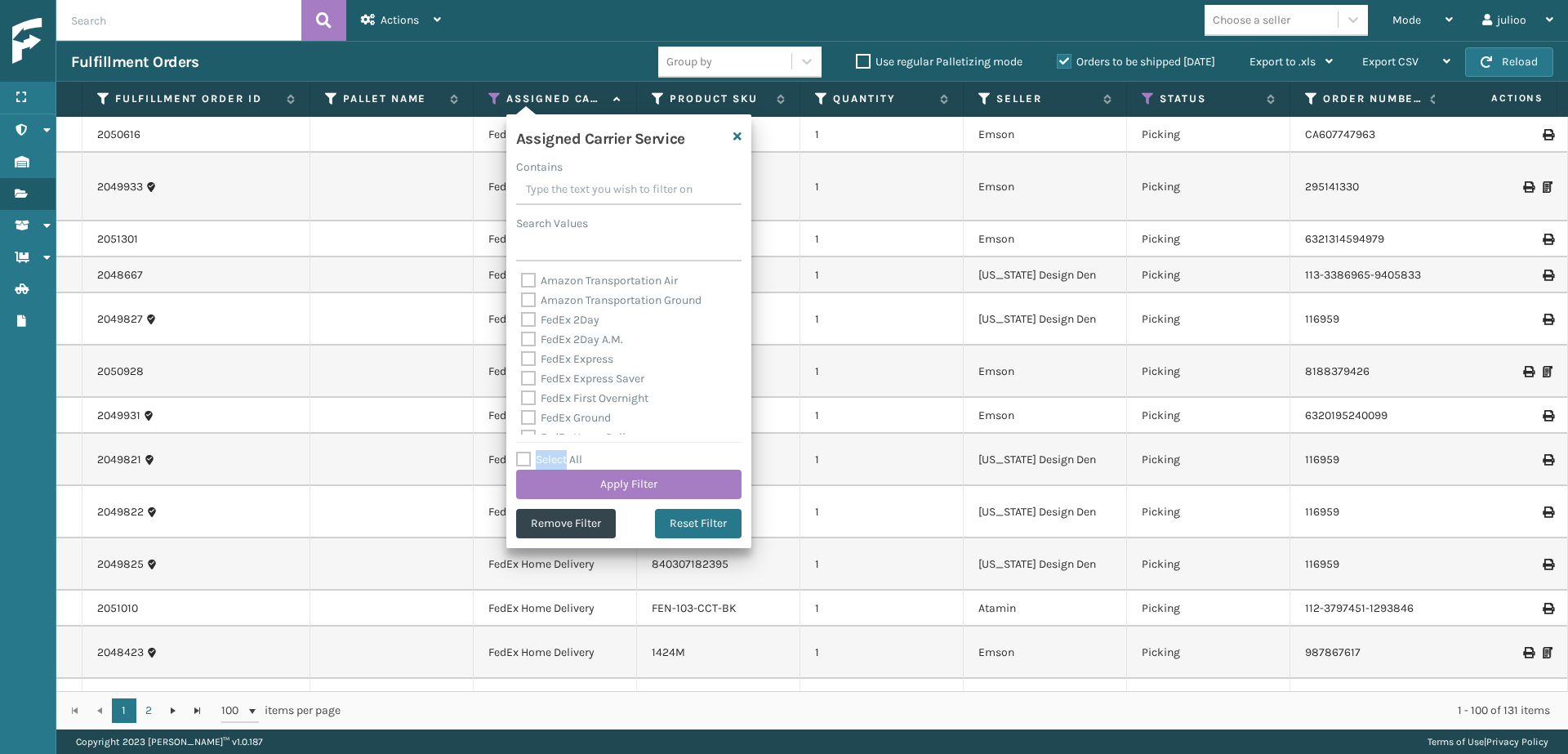
checkbox input "false"
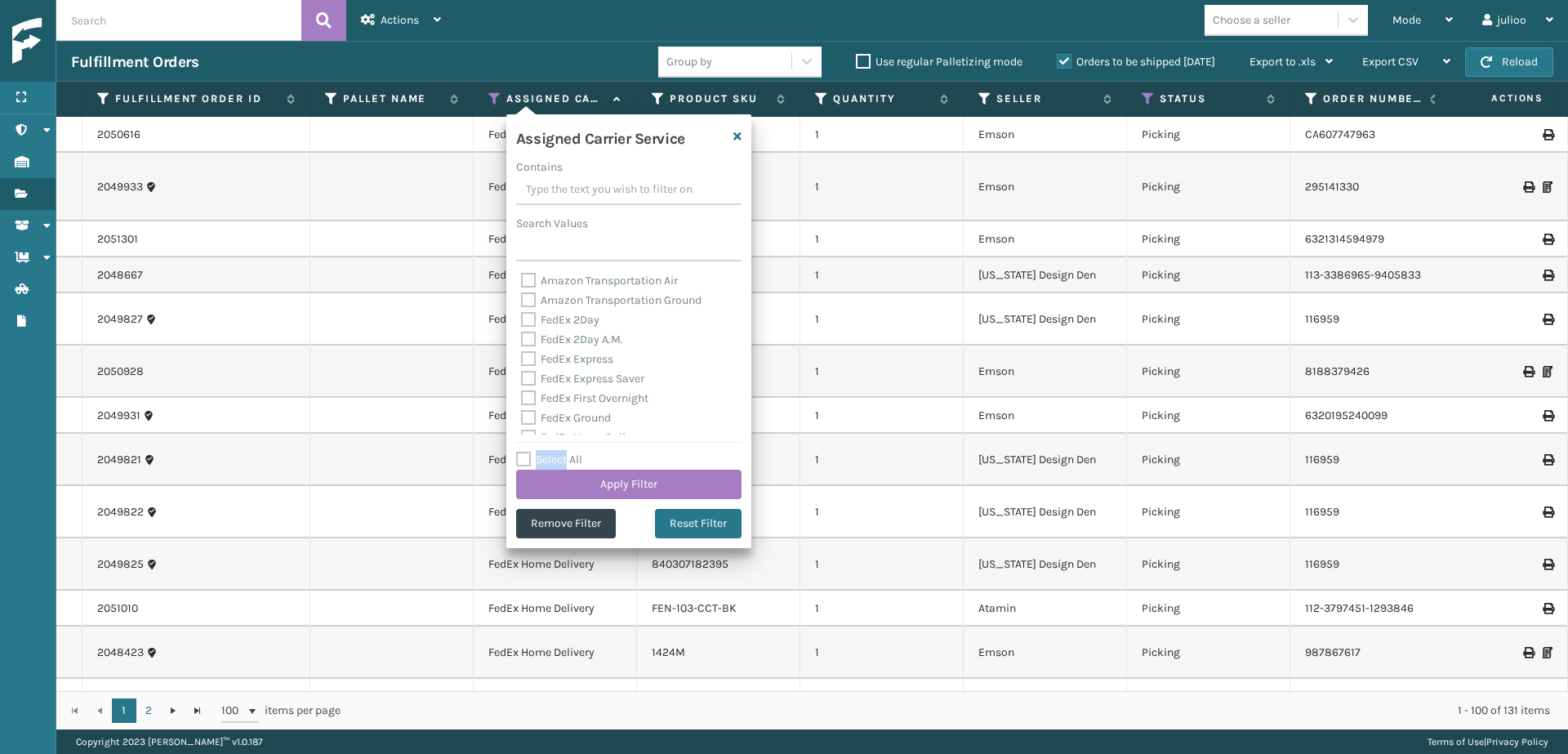
checkbox input "false"
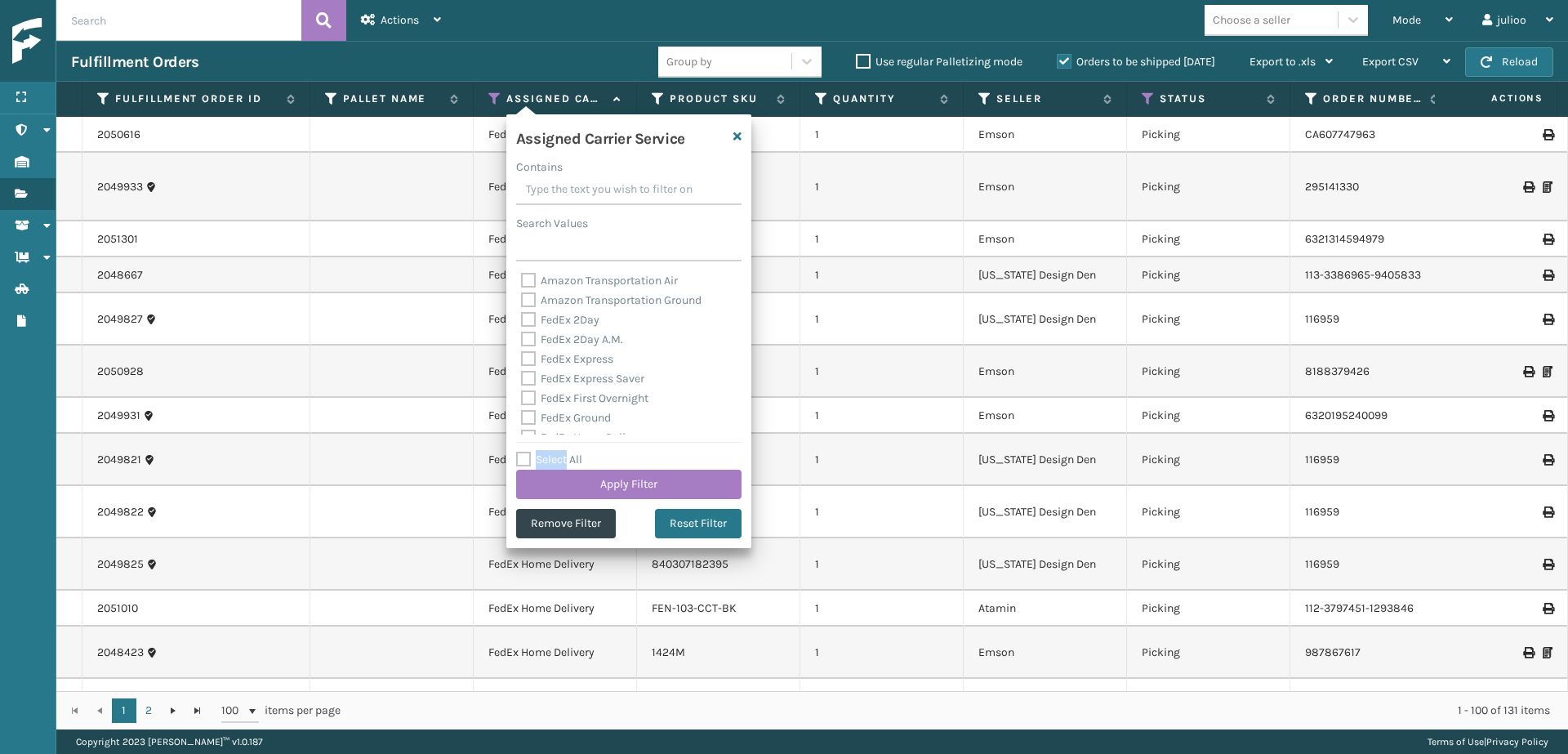
checkbox input "false"
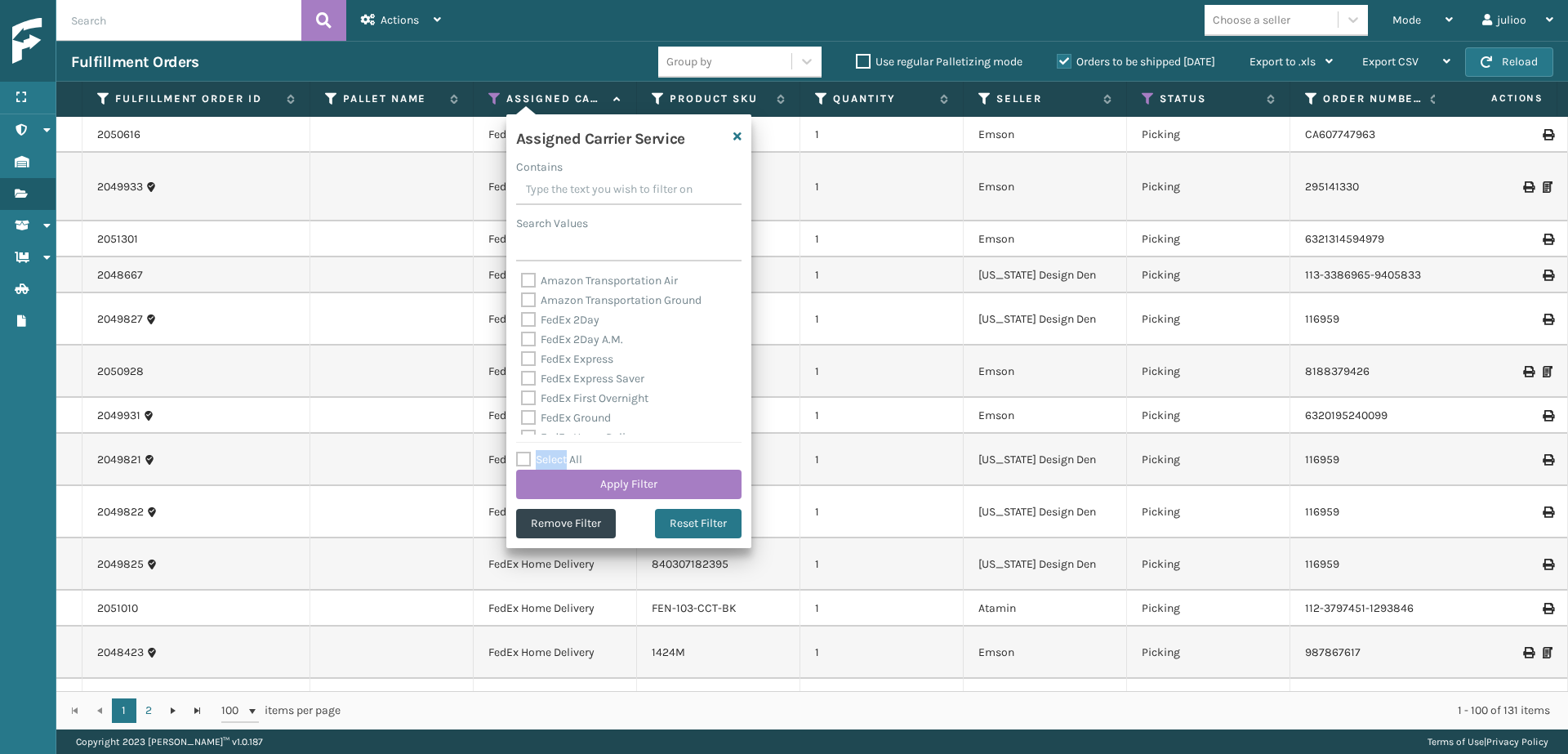
checkbox input "false"
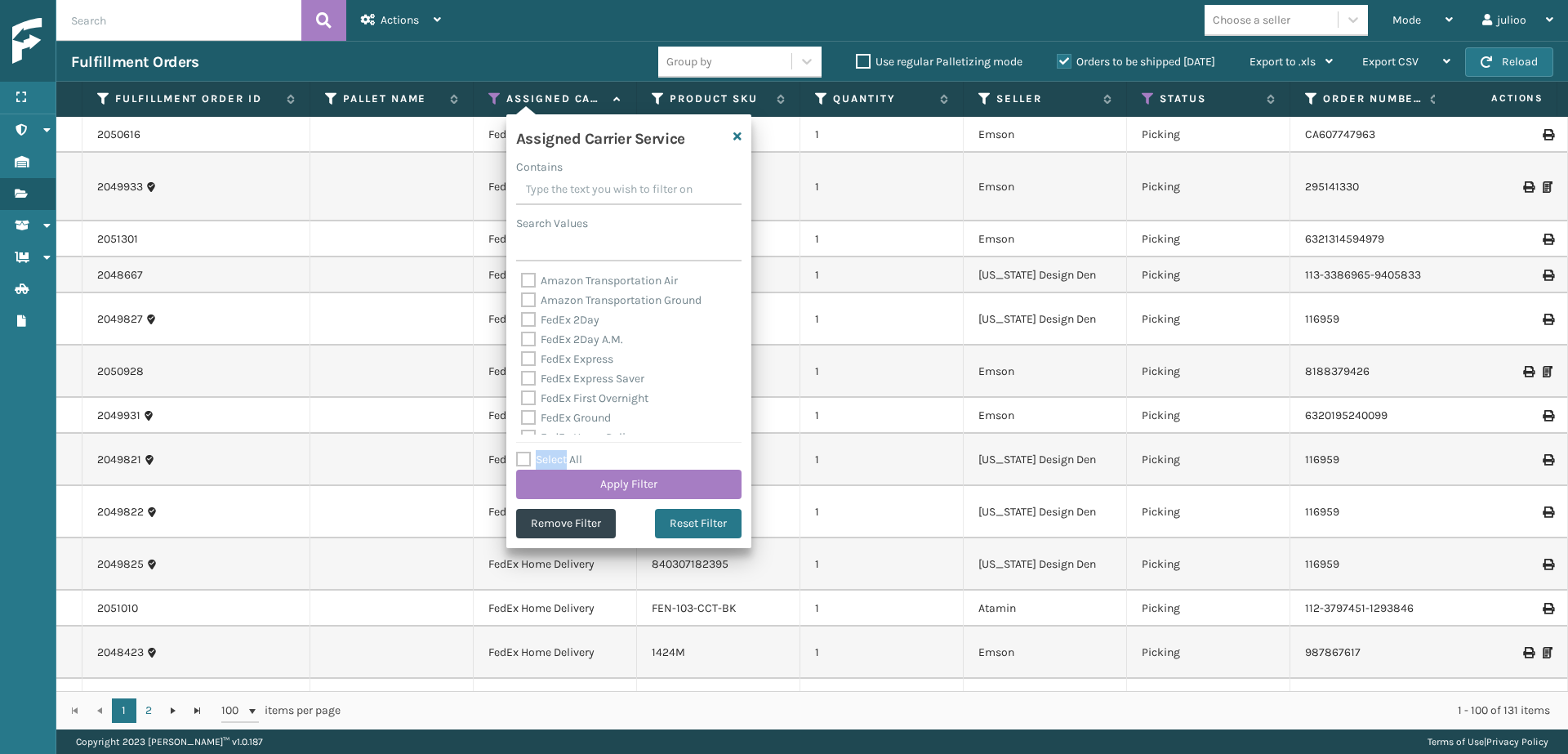
checkbox input "false"
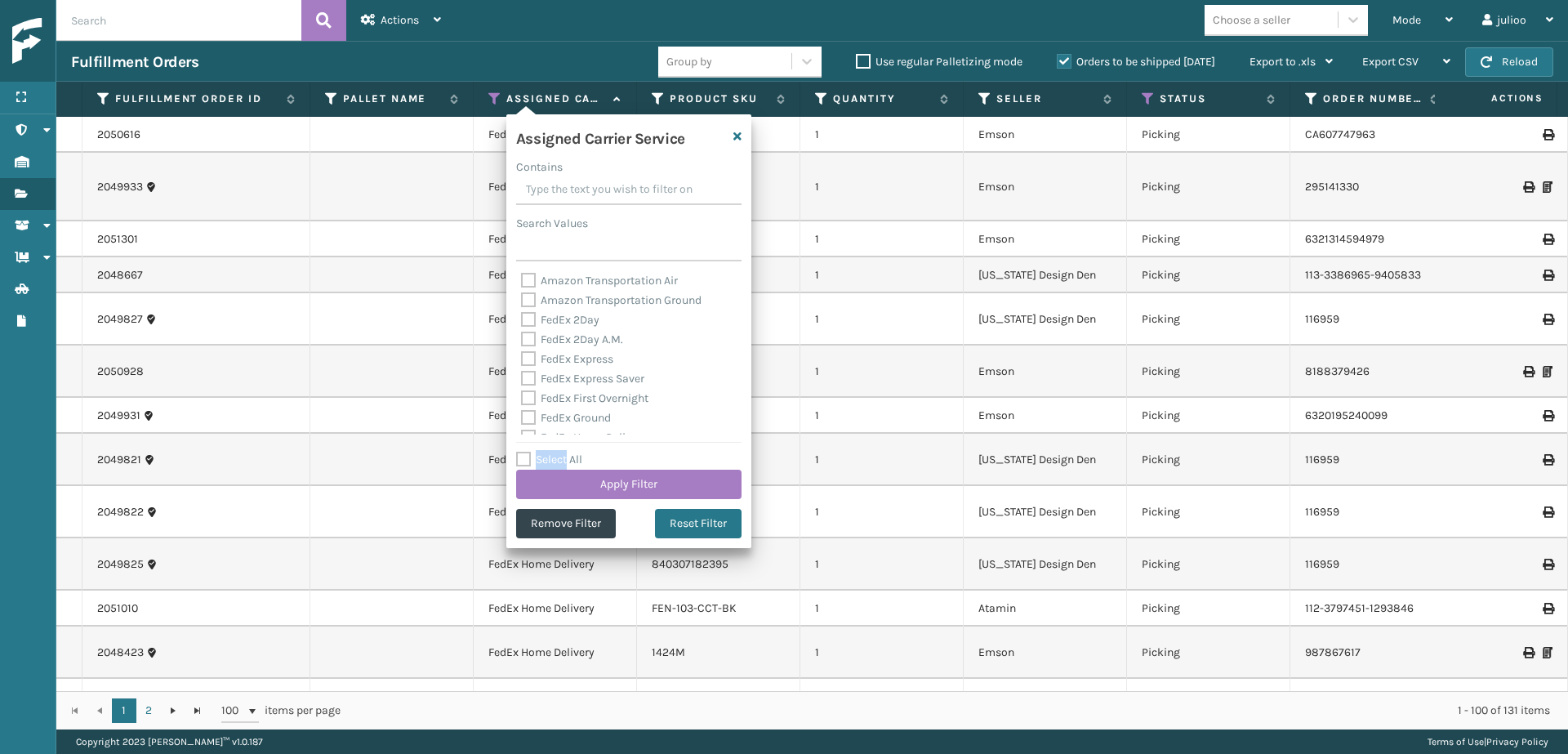
checkbox input "false"
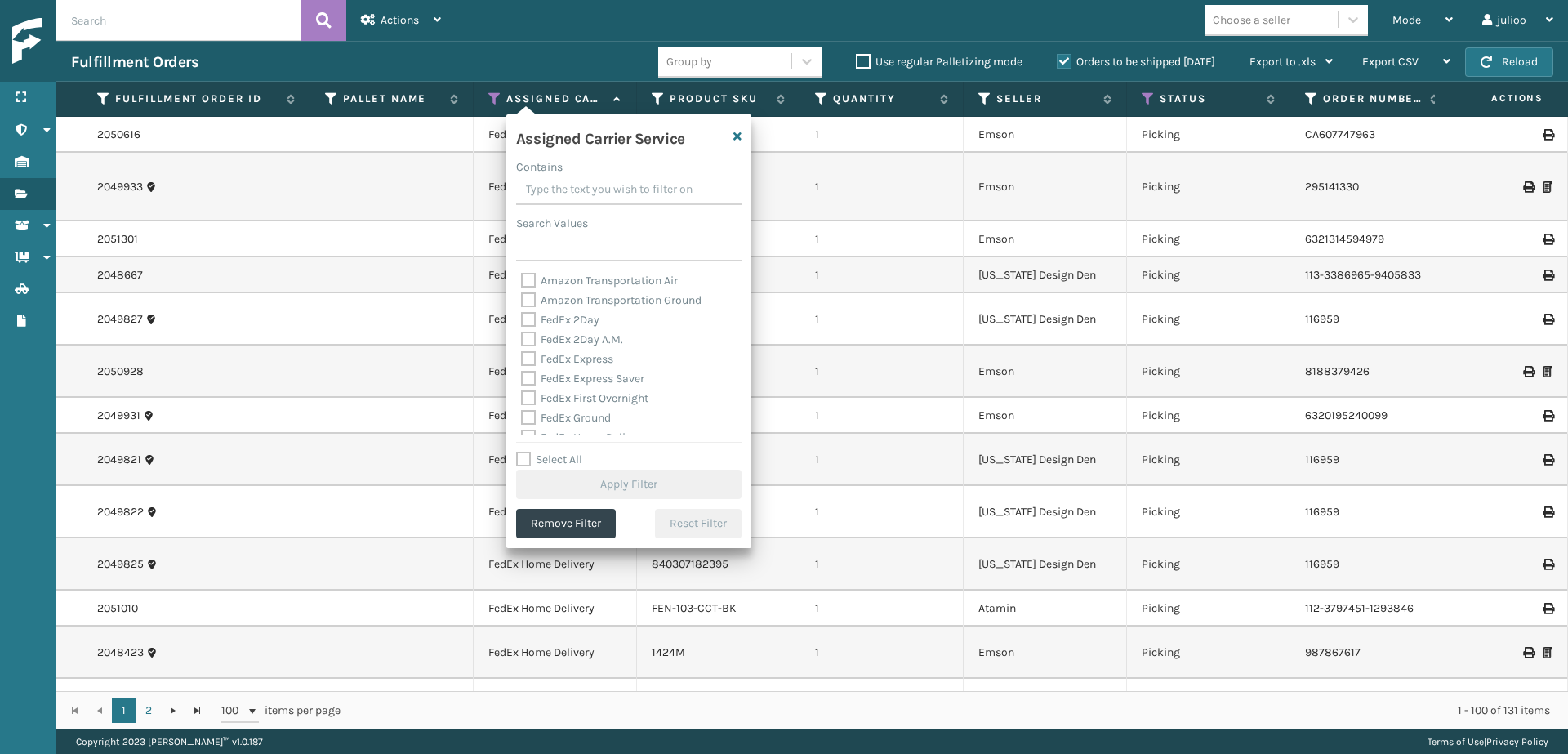
click at [528, 321] on label "FedEx 2Day" at bounding box center [560, 320] width 78 height 14
click at [522, 321] on input "FedEx 2Day" at bounding box center [521, 316] width 1 height 11
checkbox input "true"
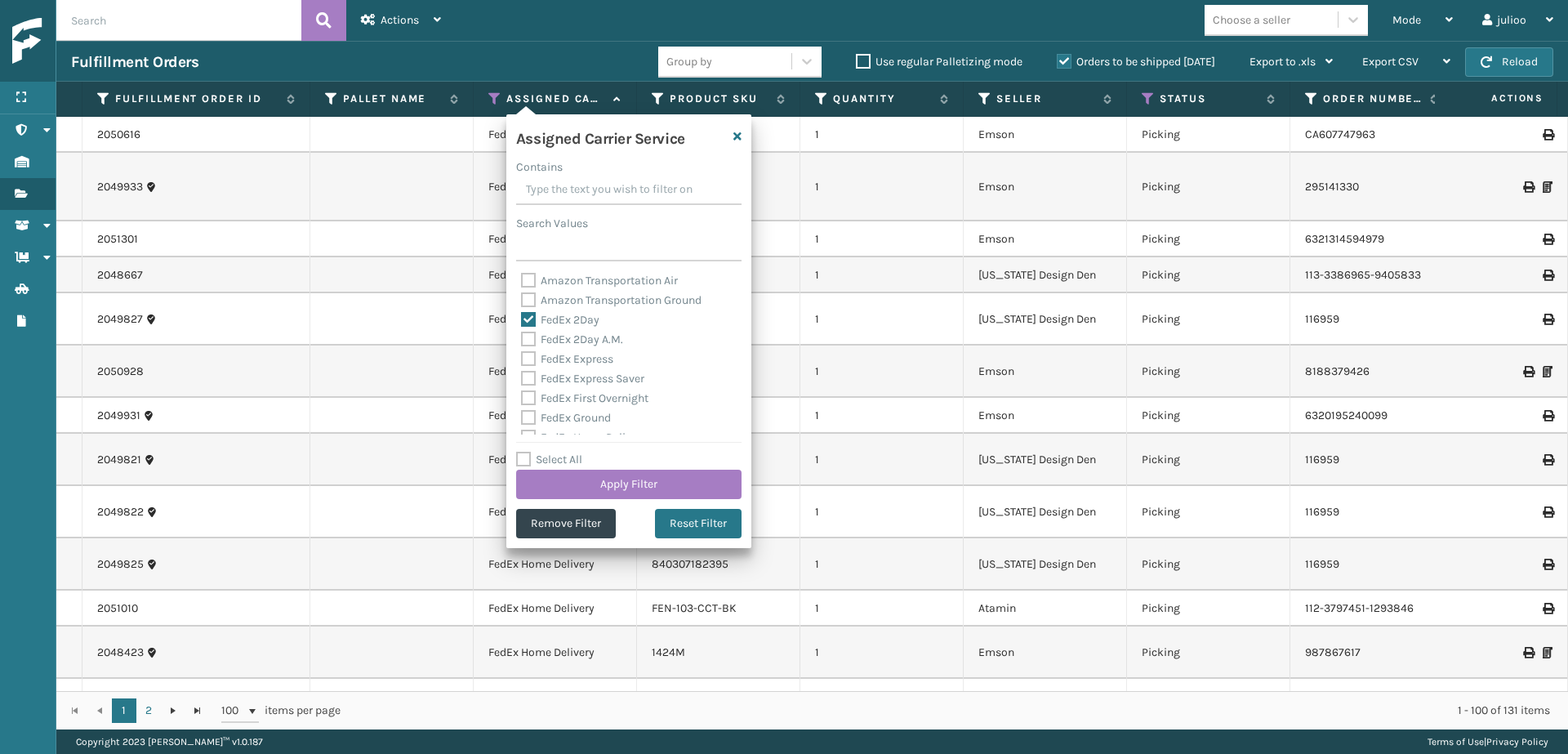
click at [529, 337] on label "FedEx 2Day A.M." at bounding box center [571, 339] width 102 height 14
click at [522, 337] on input "FedEx 2Day A.M." at bounding box center [521, 335] width 1 height 11
checkbox input "true"
click at [531, 356] on label "FedEx Express" at bounding box center [567, 358] width 92 height 14
click at [522, 356] on input "FedEx Express" at bounding box center [521, 354] width 1 height 11
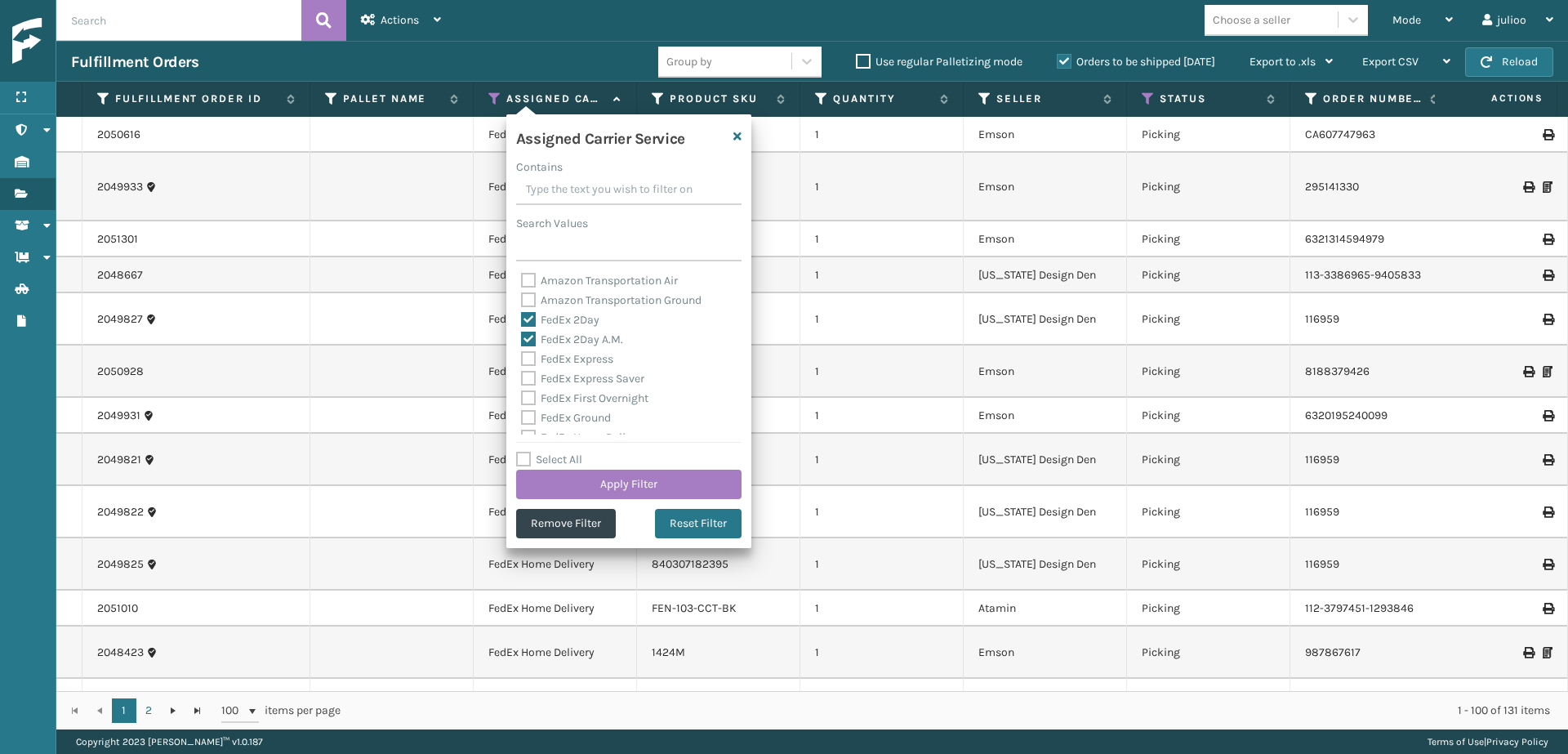
checkbox input "true"
click at [528, 374] on label "FedEx Express Saver" at bounding box center [582, 378] width 123 height 14
click at [522, 374] on input "FedEx Express Saver" at bounding box center [521, 374] width 1 height 11
checkbox input "true"
click at [528, 394] on label "FedEx First Overnight" at bounding box center [585, 397] width 128 height 14
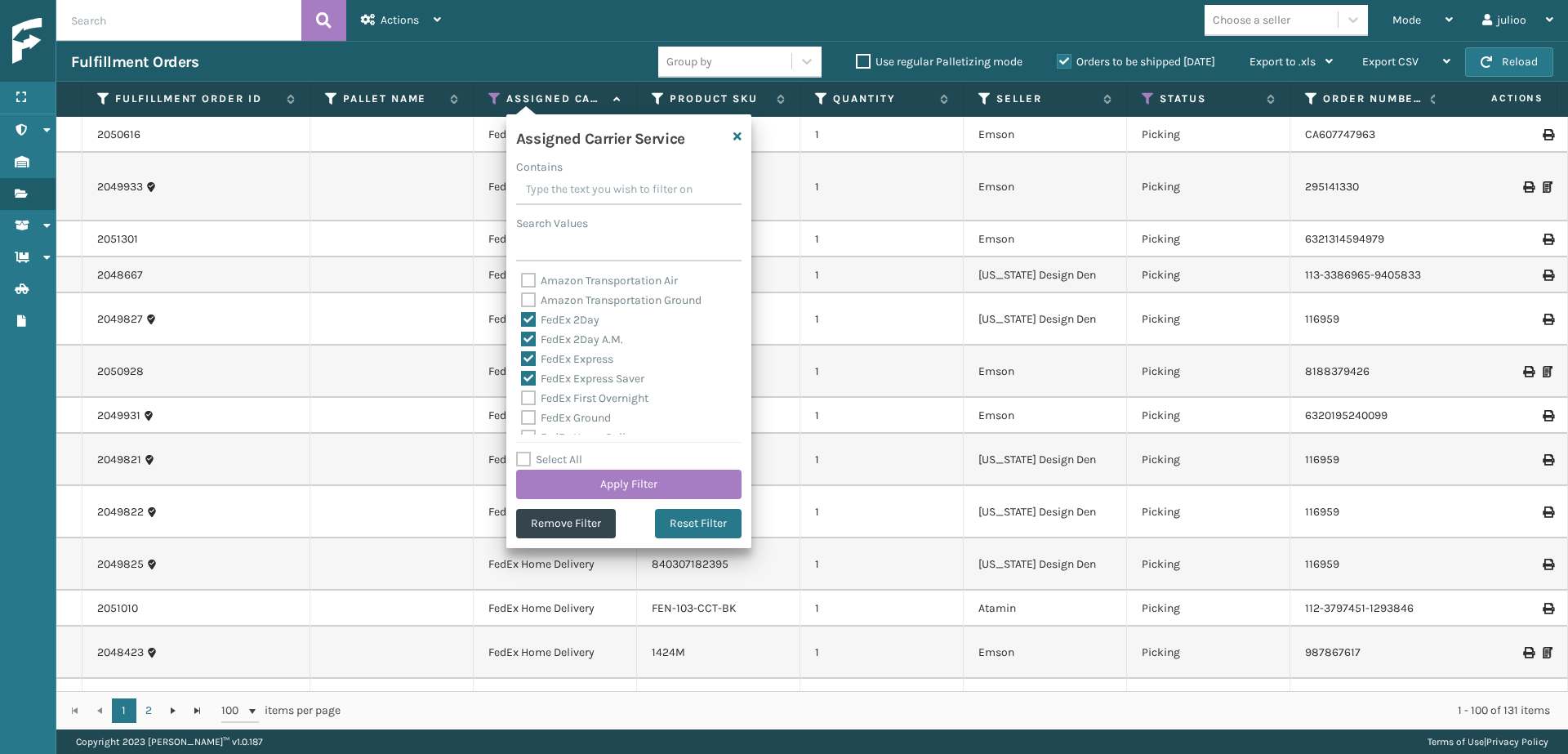
click at [522, 394] on input "FedEx First Overnight" at bounding box center [521, 393] width 1 height 11
checkbox input "true"
click at [528, 416] on label "FedEx Ground" at bounding box center [566, 417] width 90 height 14
click at [522, 416] on input "FedEx Ground" at bounding box center [521, 413] width 1 height 11
checkbox input "true"
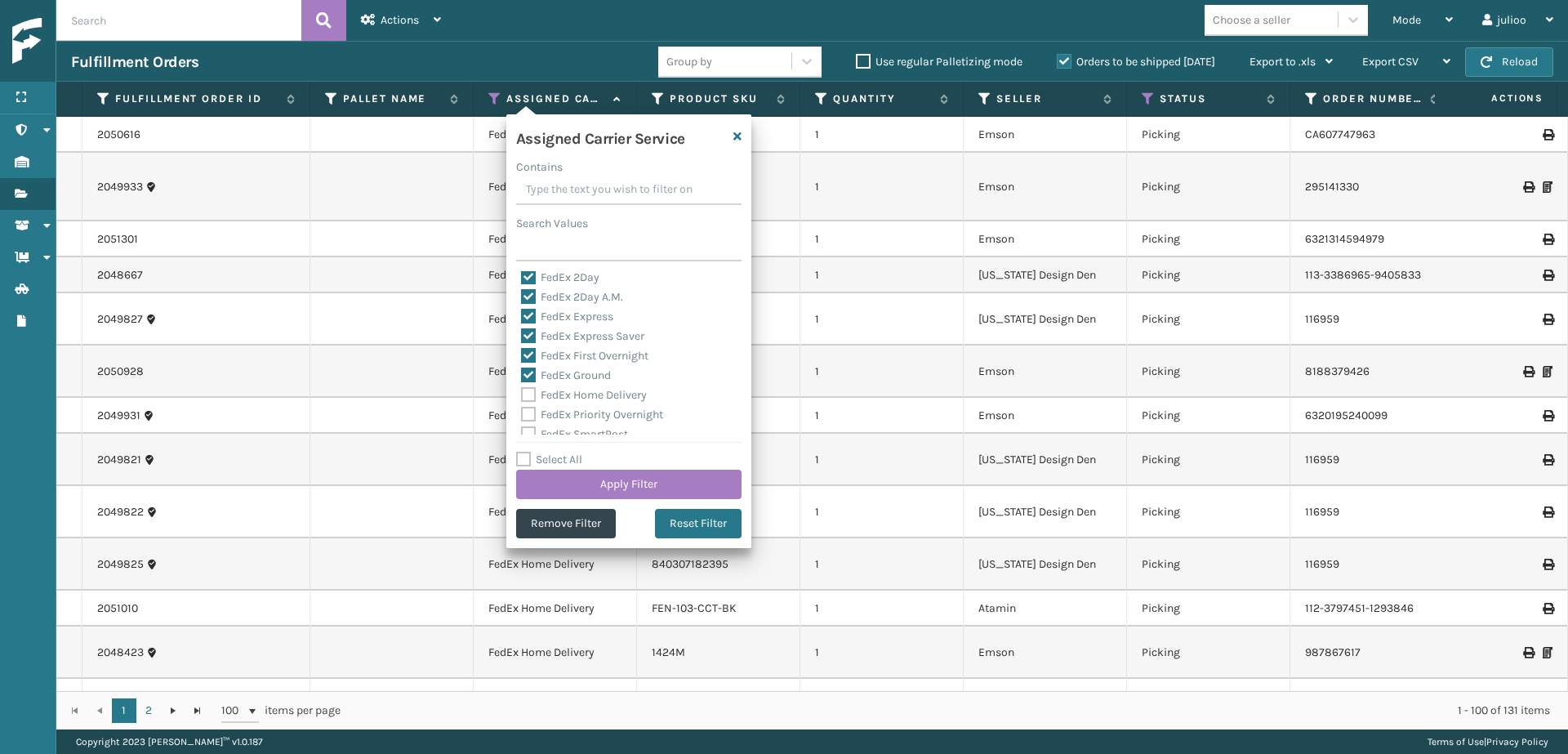
scroll to position [72, 0]
click at [528, 362] on label "FedEx Home Delivery" at bounding box center [584, 365] width 126 height 14
click at [522, 362] on input "FedEx Home Delivery" at bounding box center [521, 361] width 1 height 11
checkbox input "true"
click at [530, 388] on label "FedEx Priority Overnight" at bounding box center [592, 384] width 142 height 14
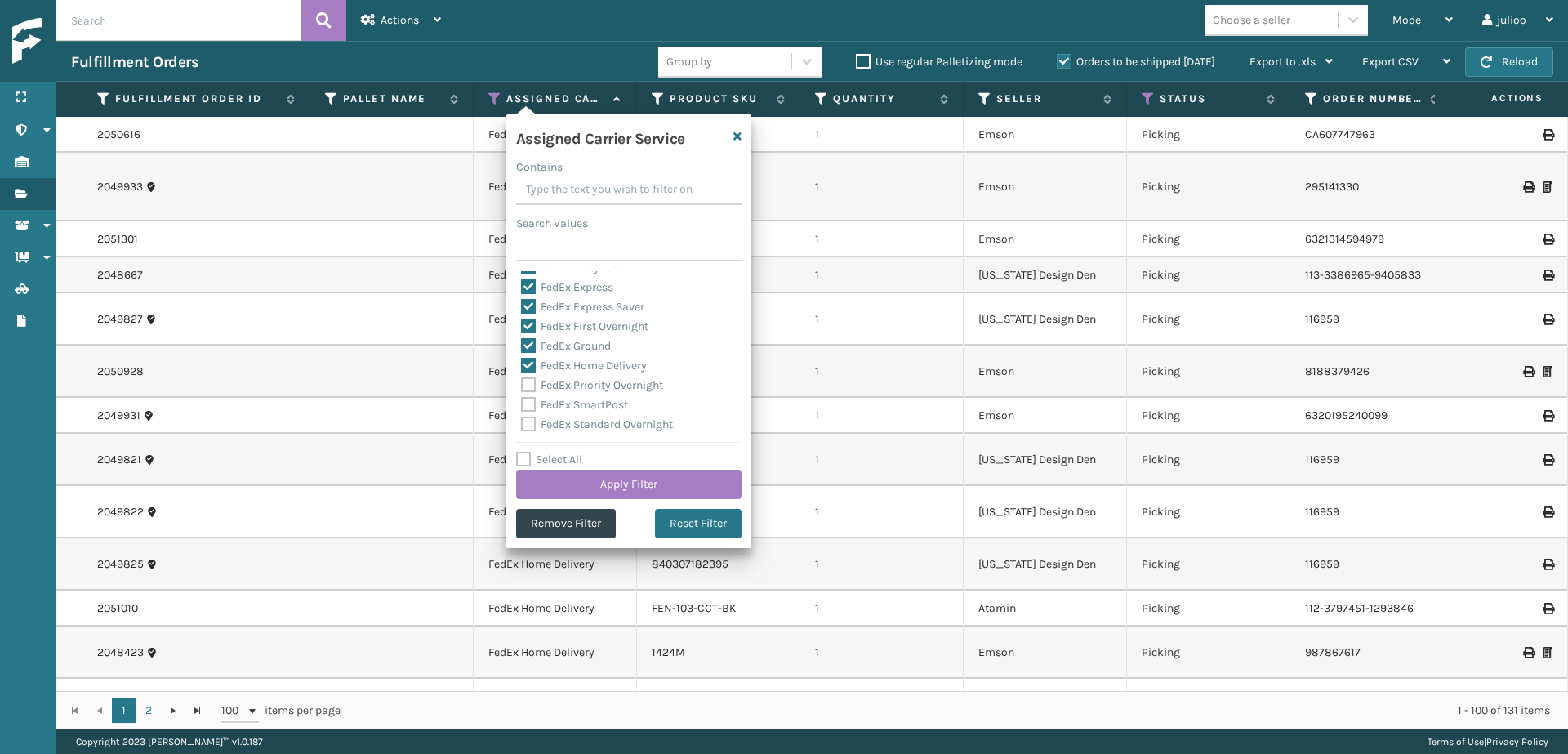
click at [522, 386] on input "FedEx Priority Overnight" at bounding box center [521, 380] width 1 height 11
checkbox input "true"
click at [530, 402] on label "FedEx SmartPost" at bounding box center [574, 404] width 107 height 14
click at [522, 402] on input "FedEx SmartPost" at bounding box center [521, 400] width 1 height 11
checkbox input "true"
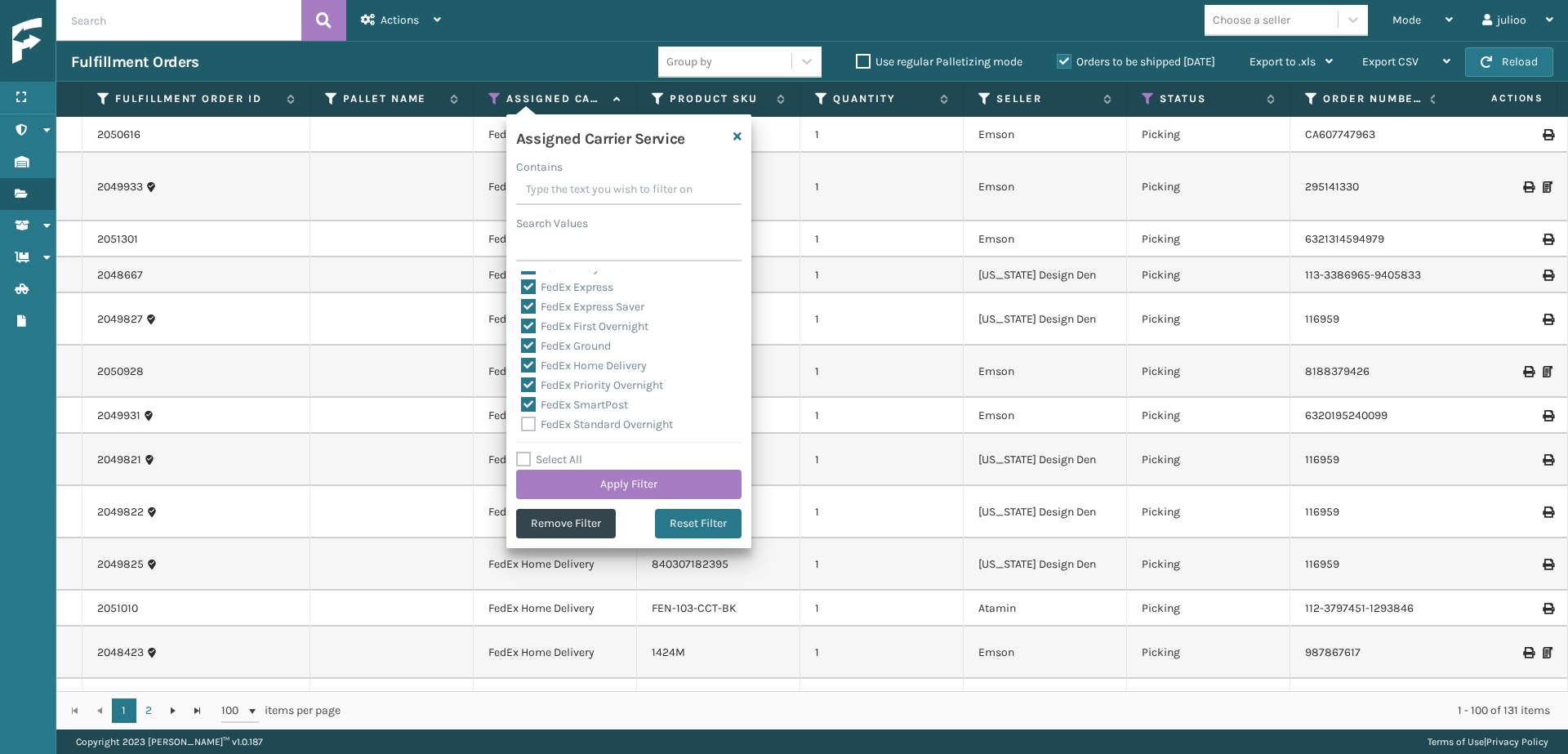
click at [530, 420] on label "FedEx Standard Overnight" at bounding box center [597, 424] width 152 height 14
click at [522, 420] on input "FedEx Standard Overnight" at bounding box center [521, 420] width 1 height 11
checkbox input "true"
click at [603, 475] on button "Apply Filter" at bounding box center [629, 484] width 226 height 29
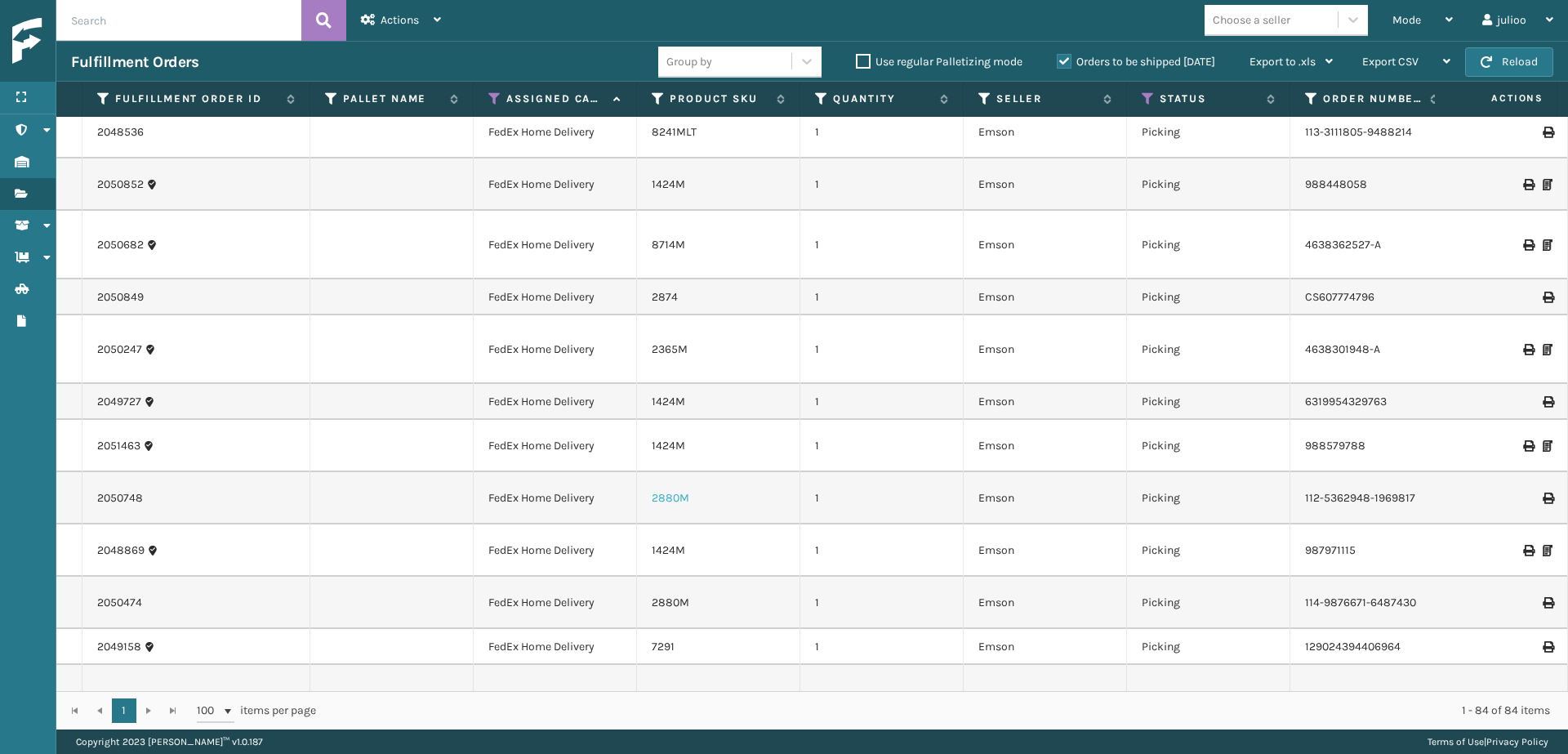
scroll to position [3109, 0]
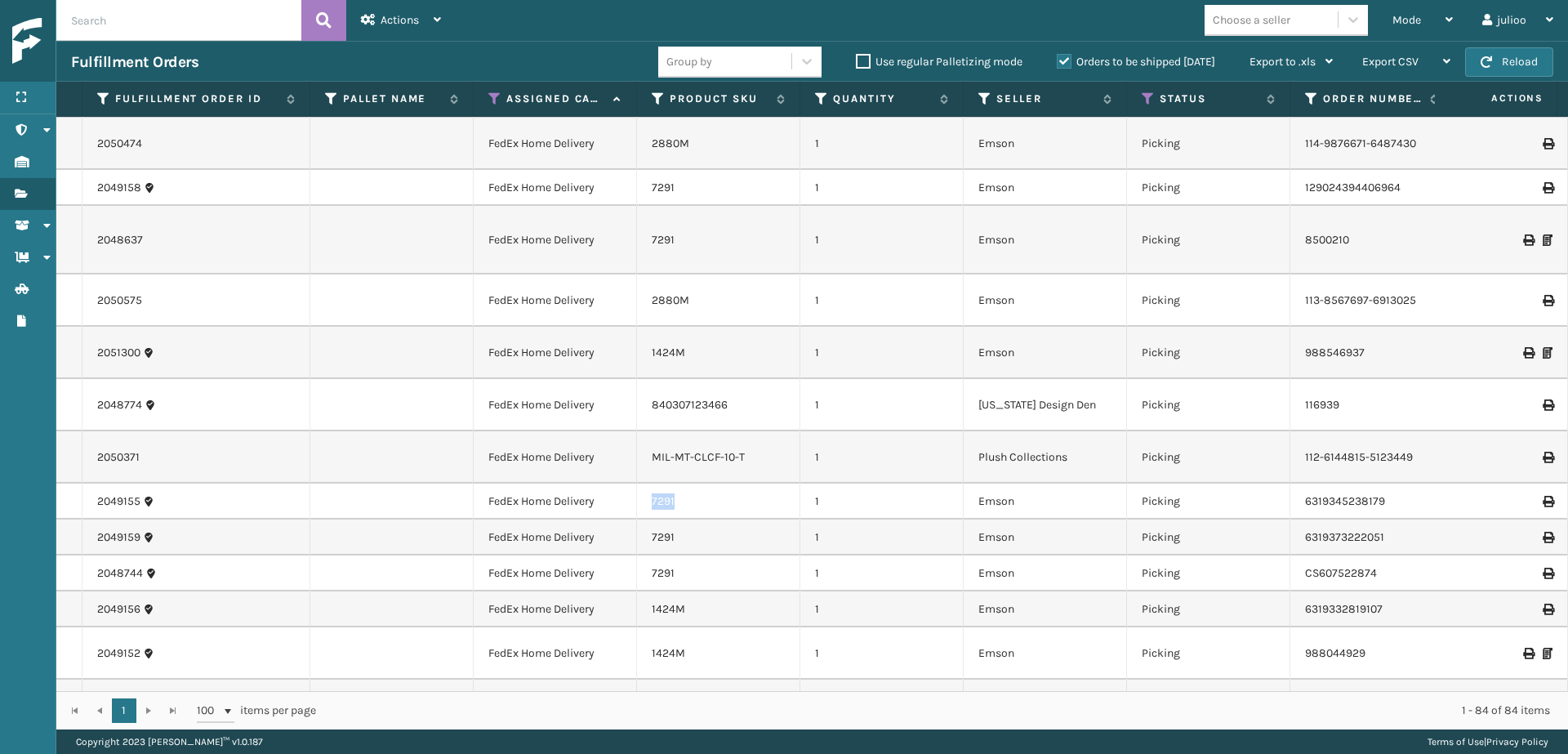
drag, startPoint x: 675, startPoint y: 276, endPoint x: 645, endPoint y: 273, distance: 30.1
click at [645, 483] on td "7291" at bounding box center [719, 501] width 164 height 36
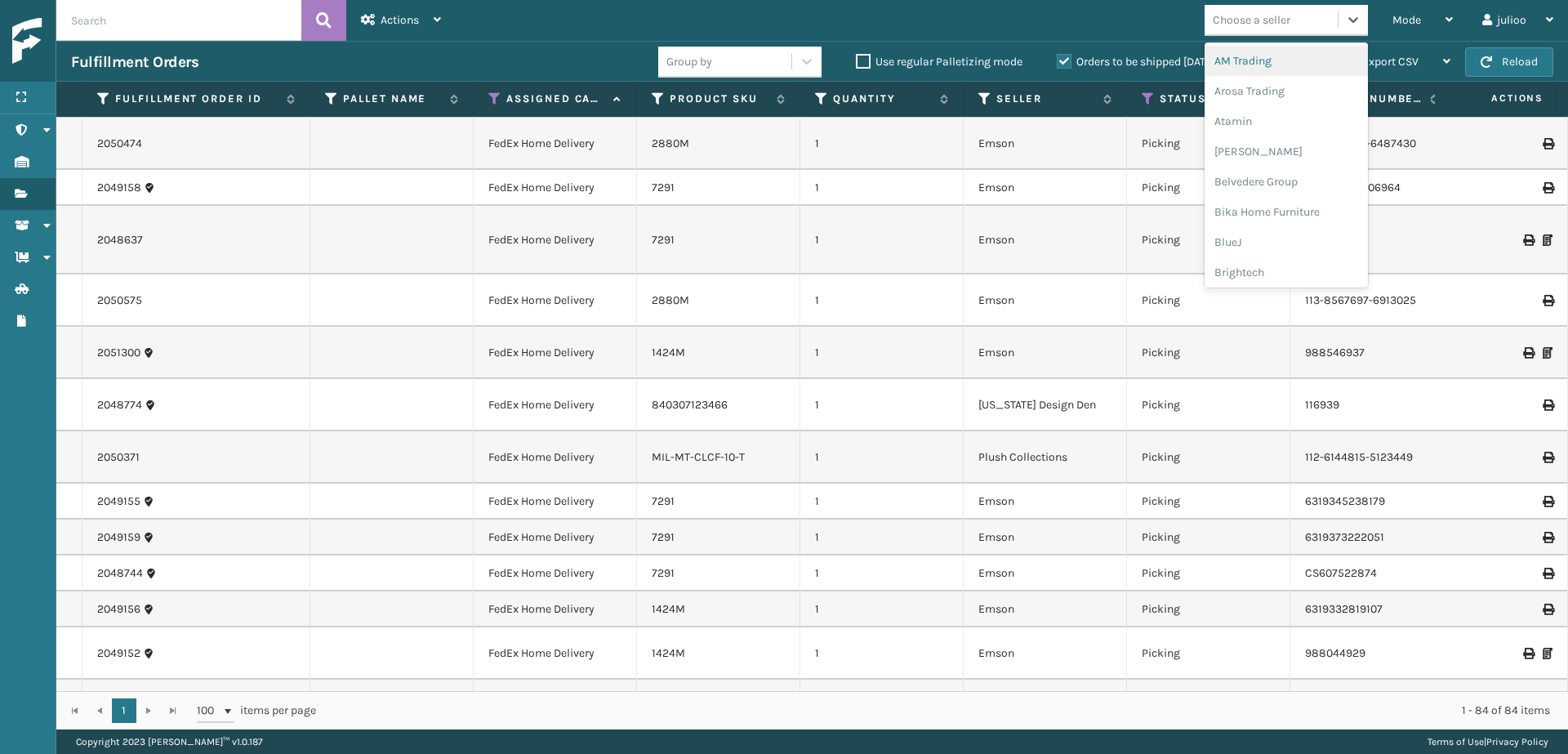
click at [1241, 19] on div "Choose a seller" at bounding box center [1251, 20] width 78 height 17
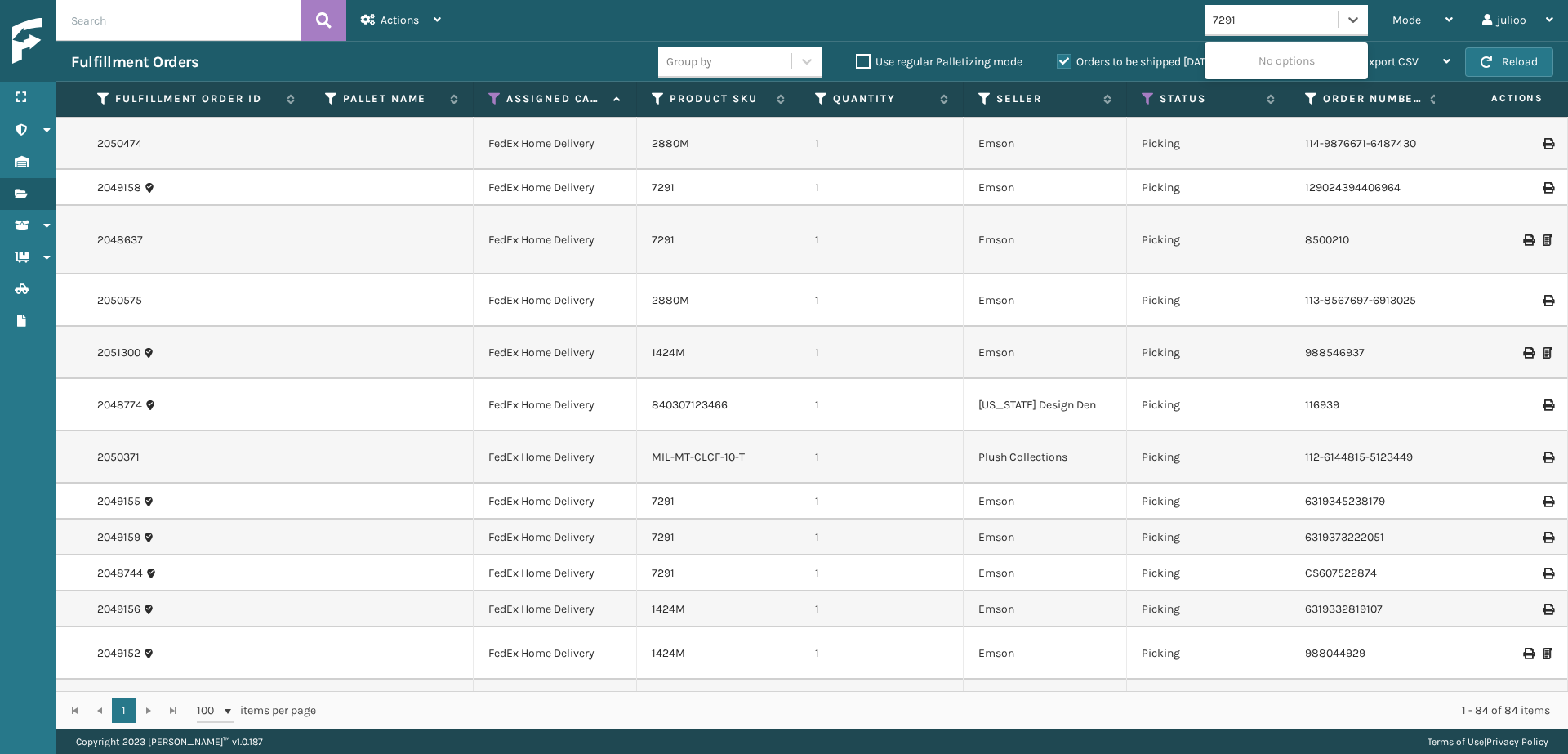
type input "7291"
click at [1276, 32] on div "7291" at bounding box center [1270, 20] width 133 height 27
click at [1248, 24] on div "Choose a seller" at bounding box center [1251, 20] width 78 height 17
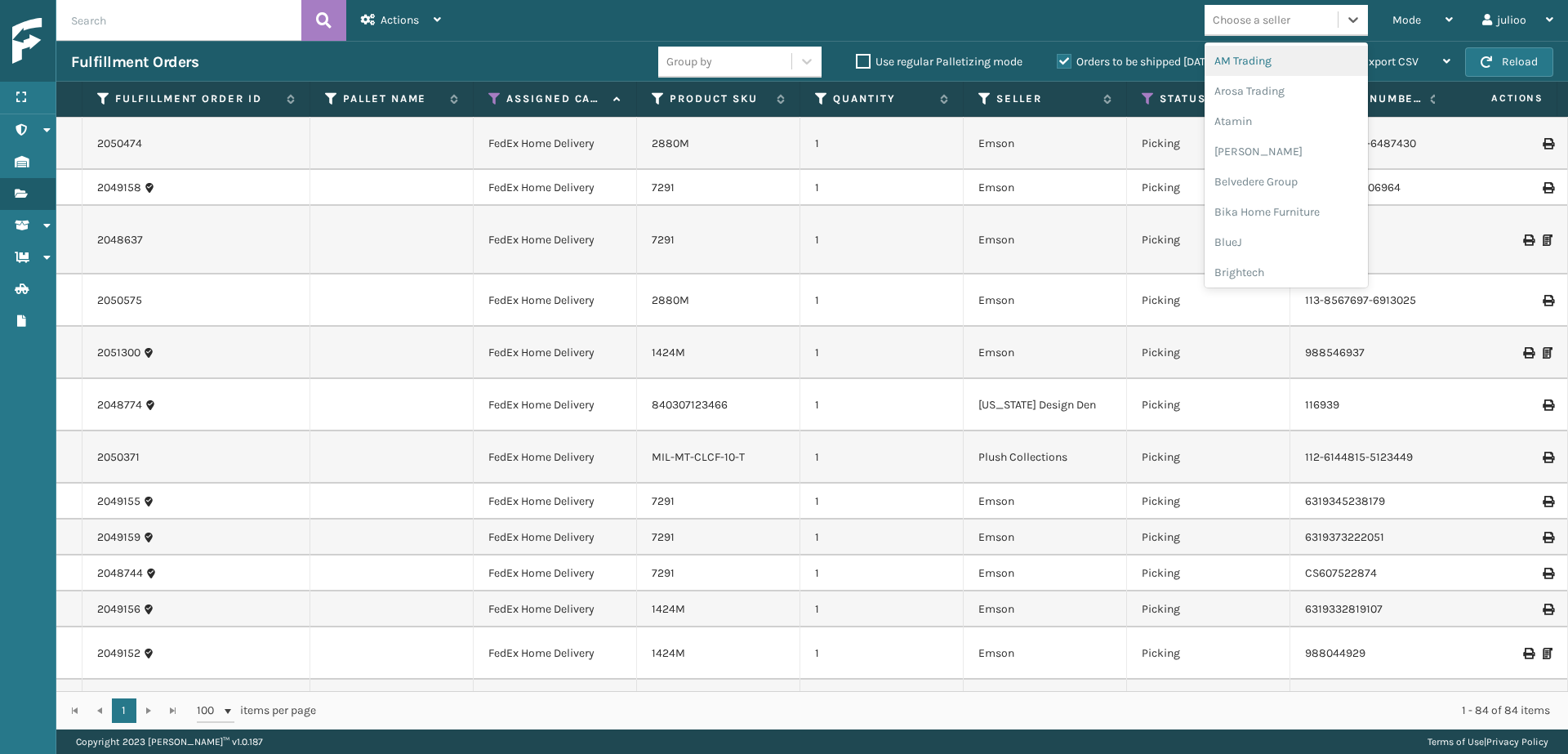
click at [198, 44] on div "Fulfillment Orders Group by Use regular Palletizing mode Orders to be shipped […" at bounding box center [812, 61] width 1512 height 41
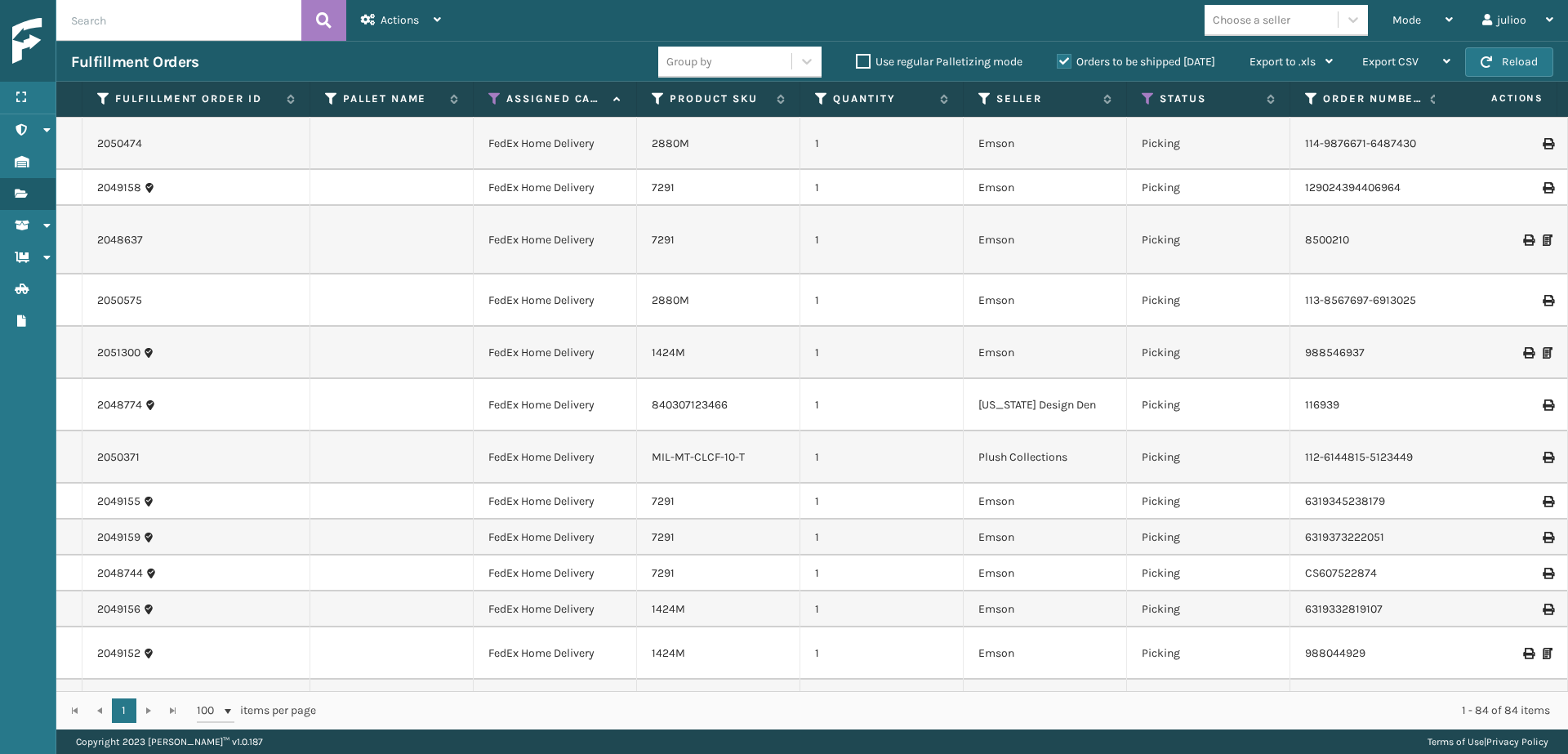
click at [200, 34] on input "text" at bounding box center [179, 20] width 245 height 41
type input "7291"
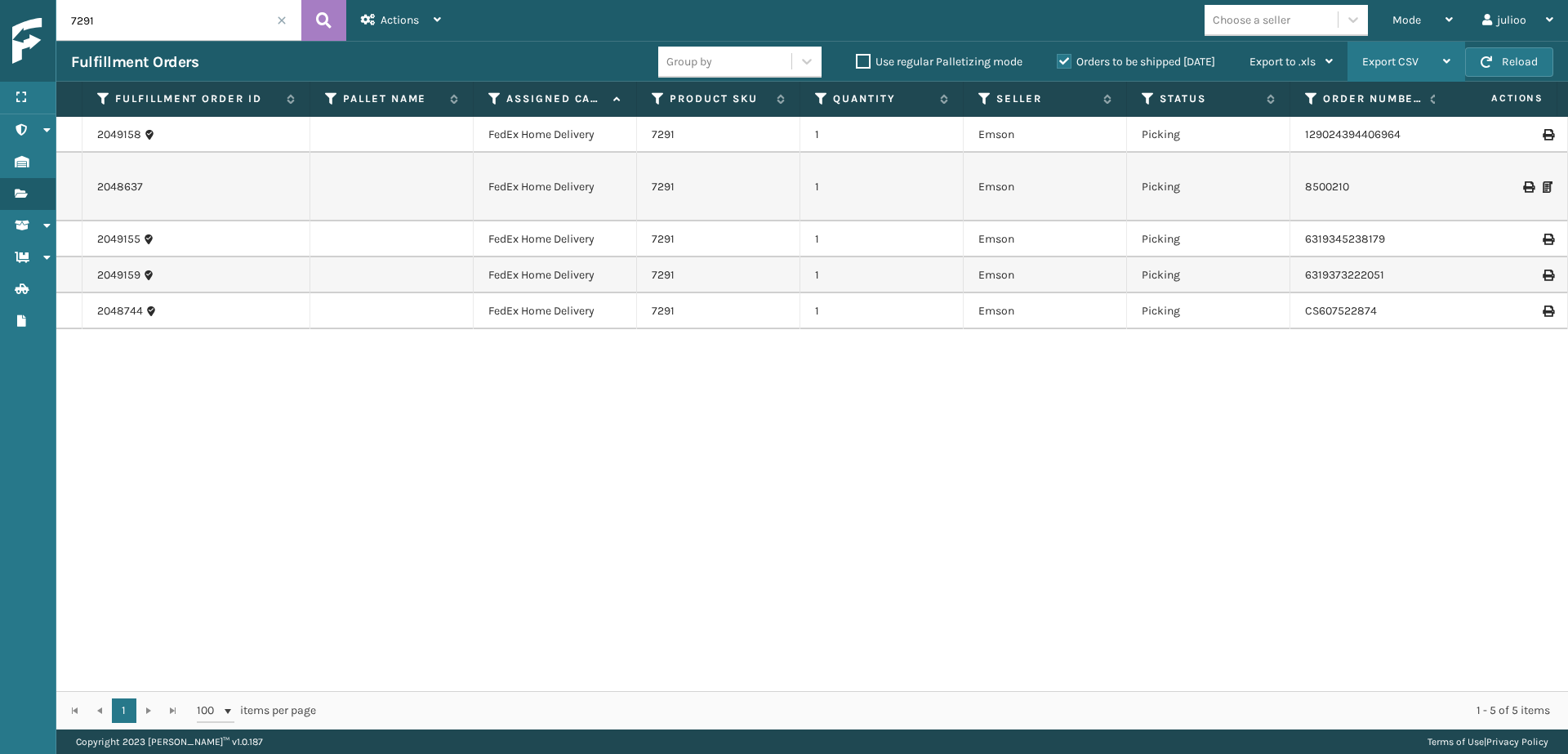
click at [1382, 59] on span "Export CSV" at bounding box center [1390, 61] width 56 height 14
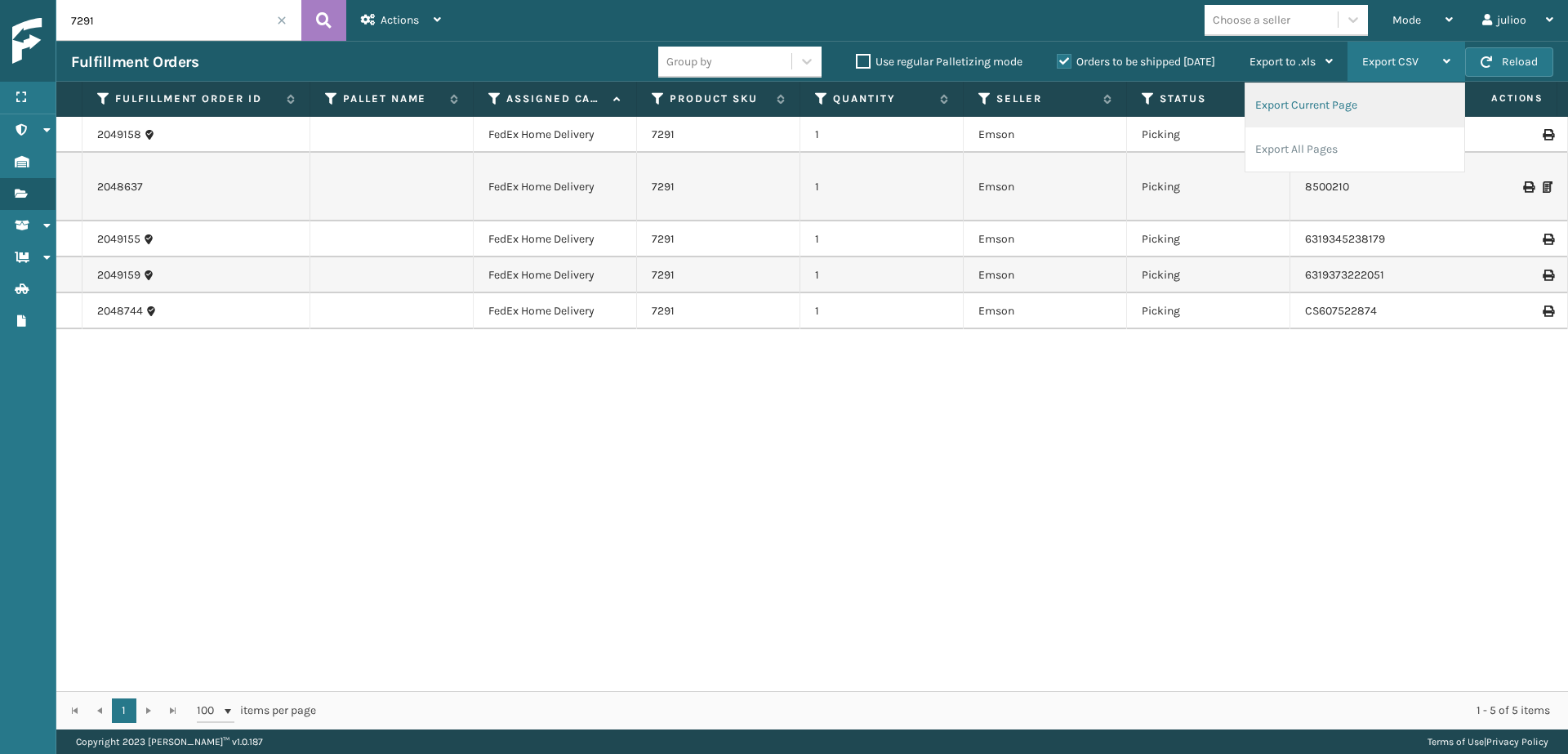
click at [1333, 105] on li "Export Current Page" at bounding box center [1355, 105] width 219 height 44
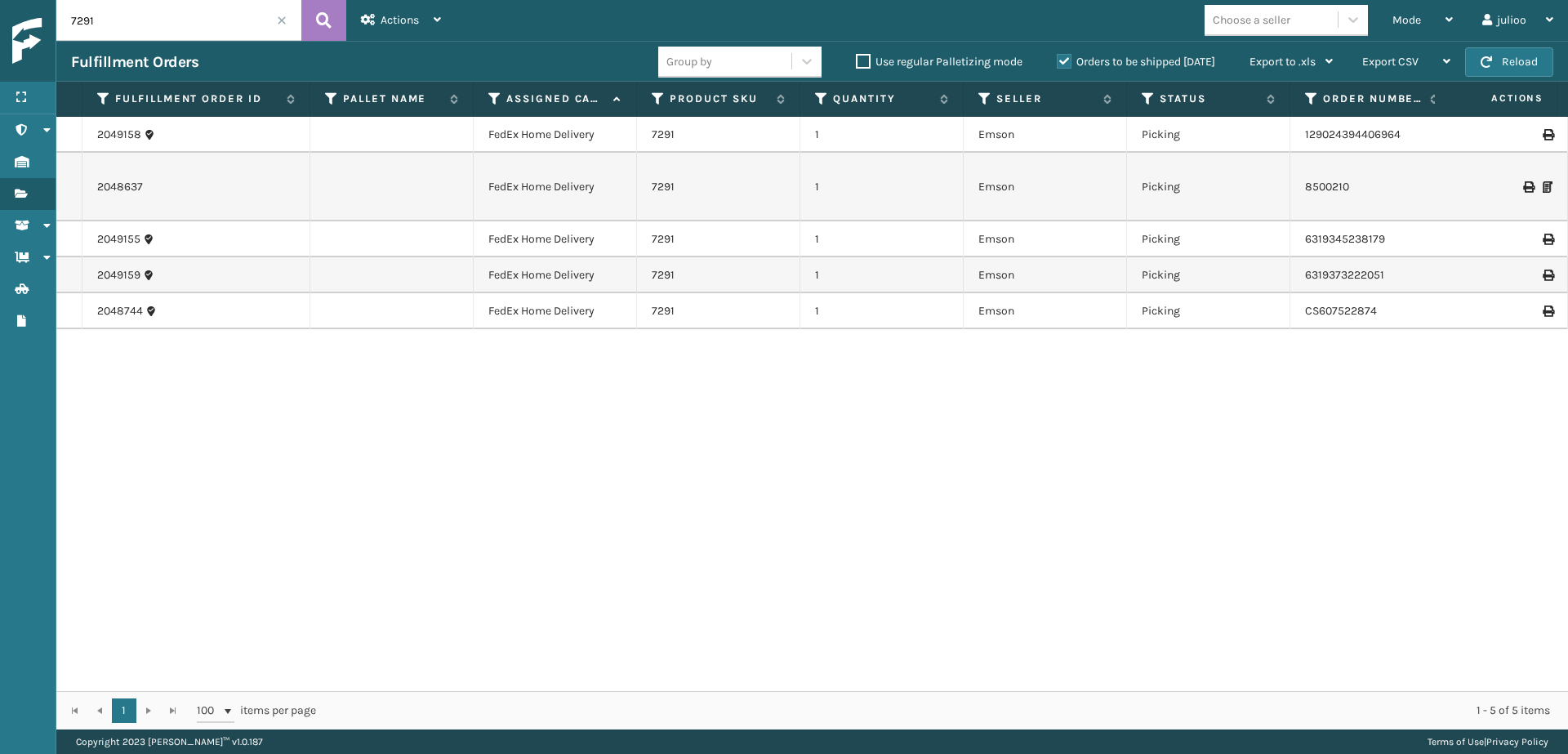
click at [280, 22] on span at bounding box center [282, 20] width 10 height 10
